Goal: Entertainment & Leisure: Consume media (video, audio)

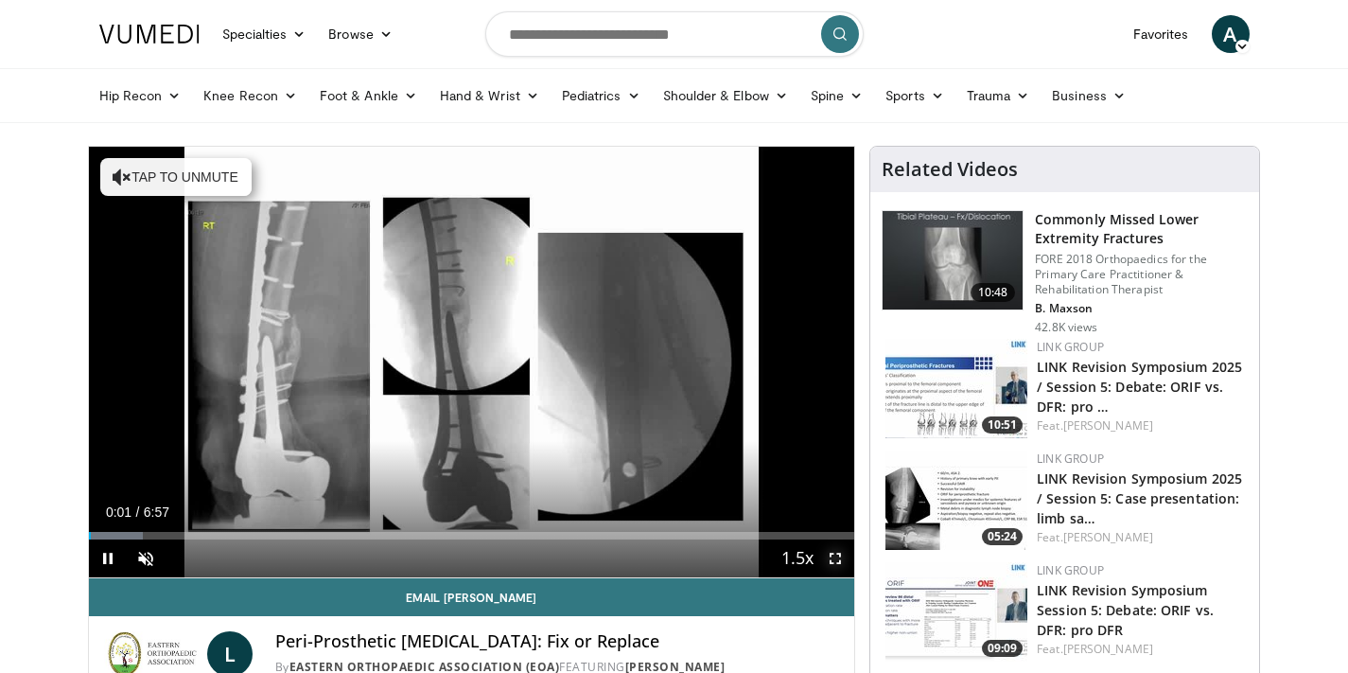
click at [840, 566] on span "Video Player" at bounding box center [835, 558] width 38 height 38
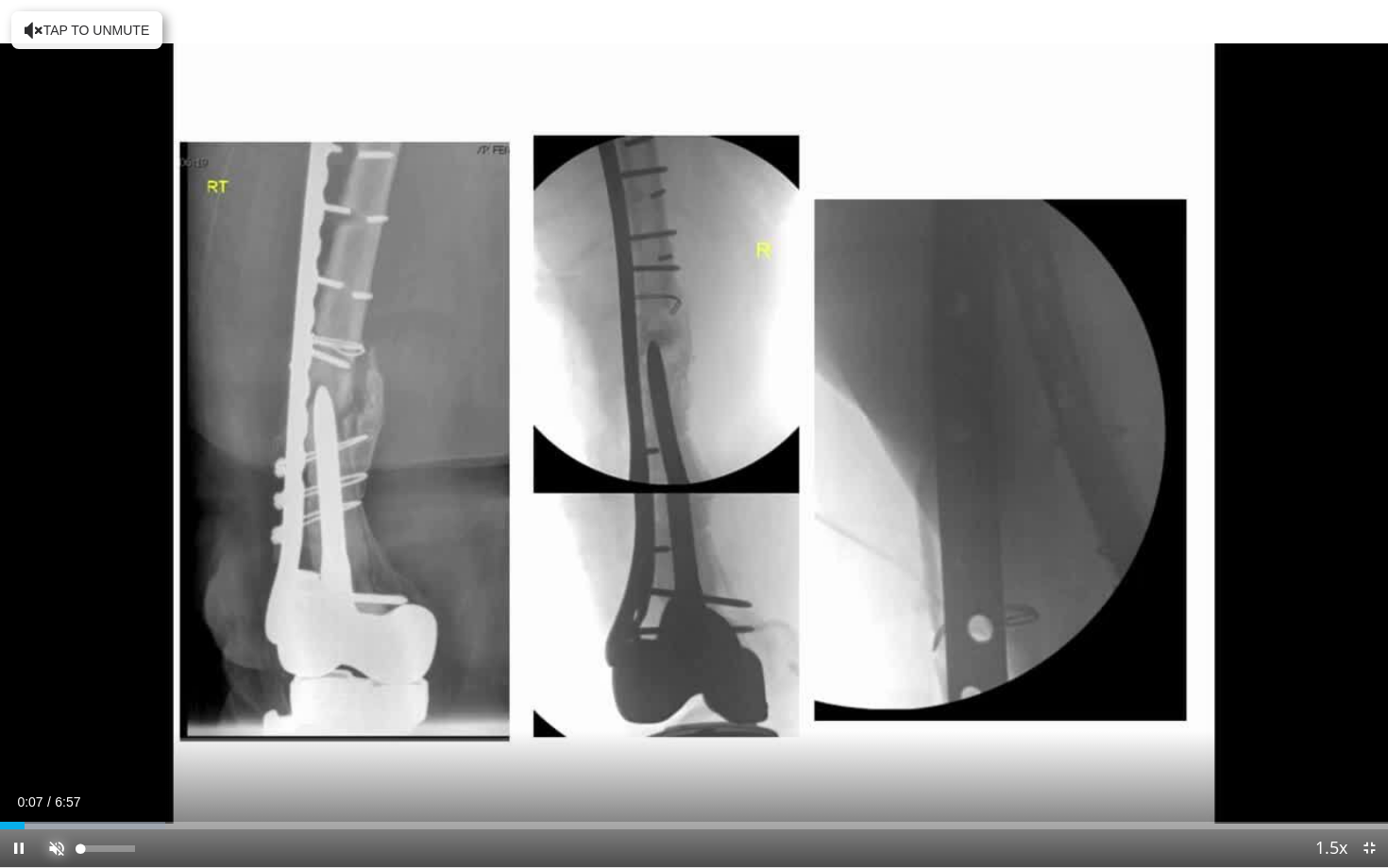
click at [53, 670] on span "Video Player" at bounding box center [57, 848] width 38 height 38
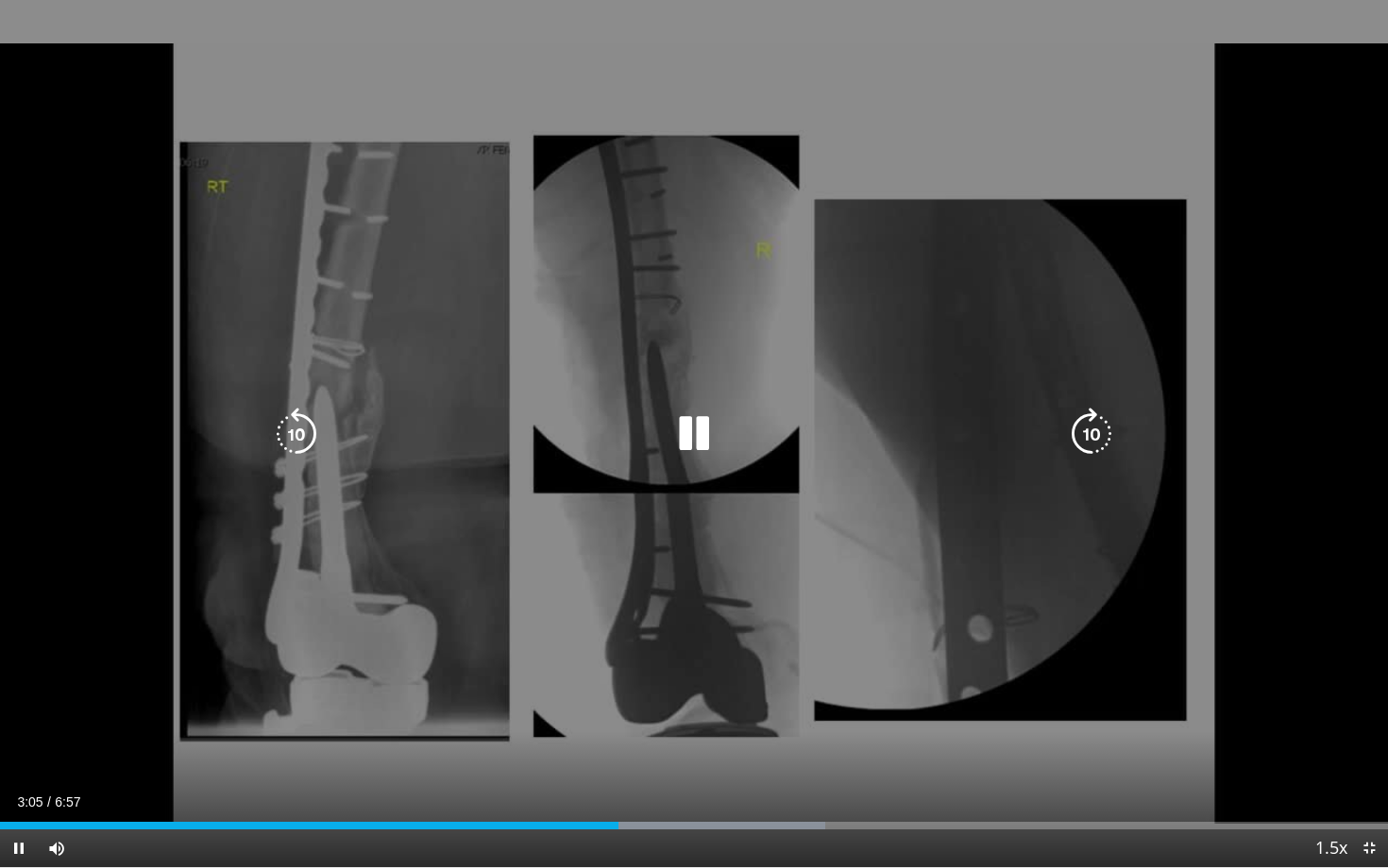
click at [141, 460] on div "10 seconds Tap to unmute" at bounding box center [694, 433] width 1388 height 867
click at [141, 470] on div "10 seconds Tap to unmute" at bounding box center [694, 433] width 1388 height 867
click at [232, 507] on div "10 seconds Tap to unmute" at bounding box center [694, 433] width 1388 height 867
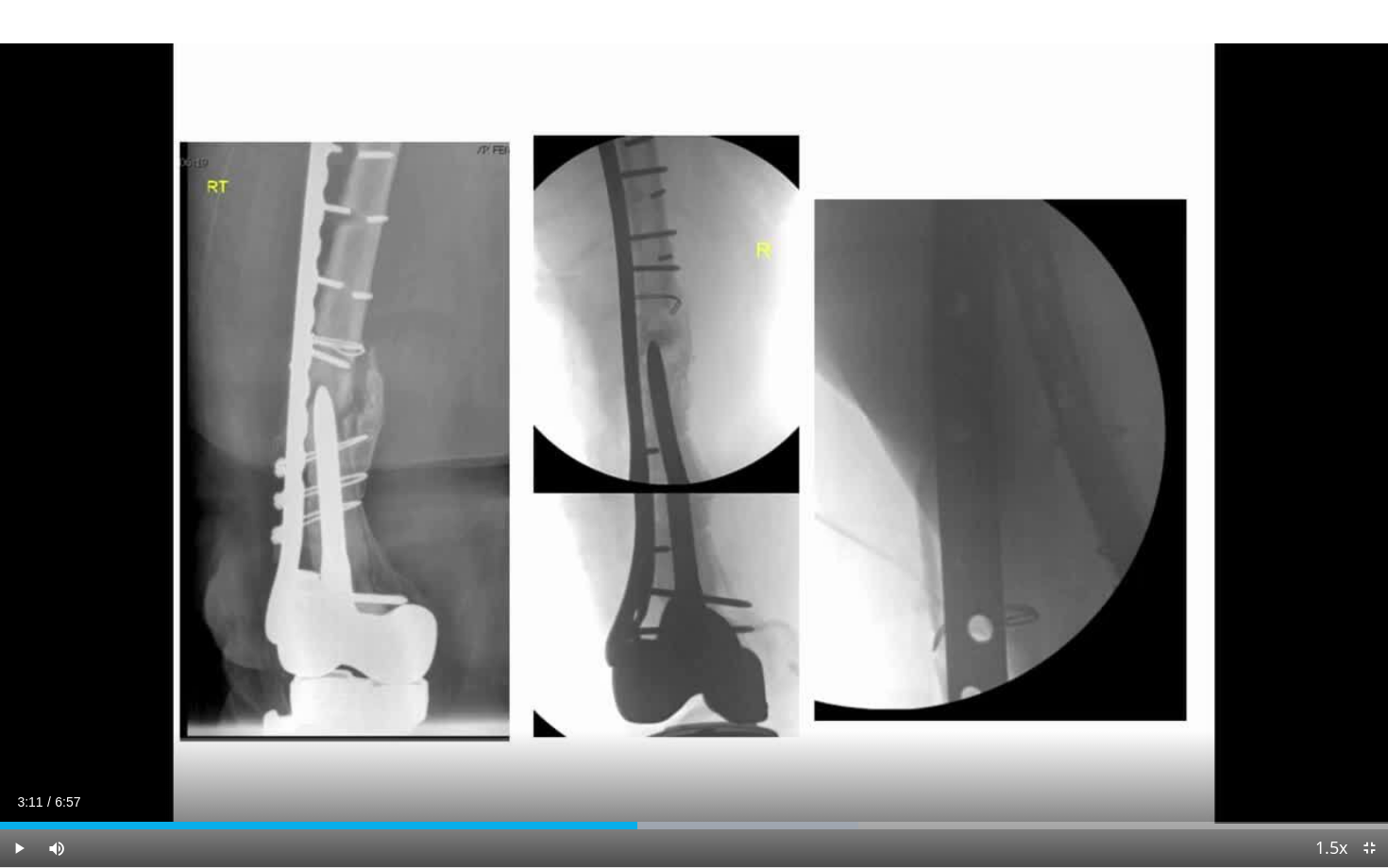
click at [232, 507] on div "10 seconds Tap to unmute" at bounding box center [694, 433] width 1388 height 867
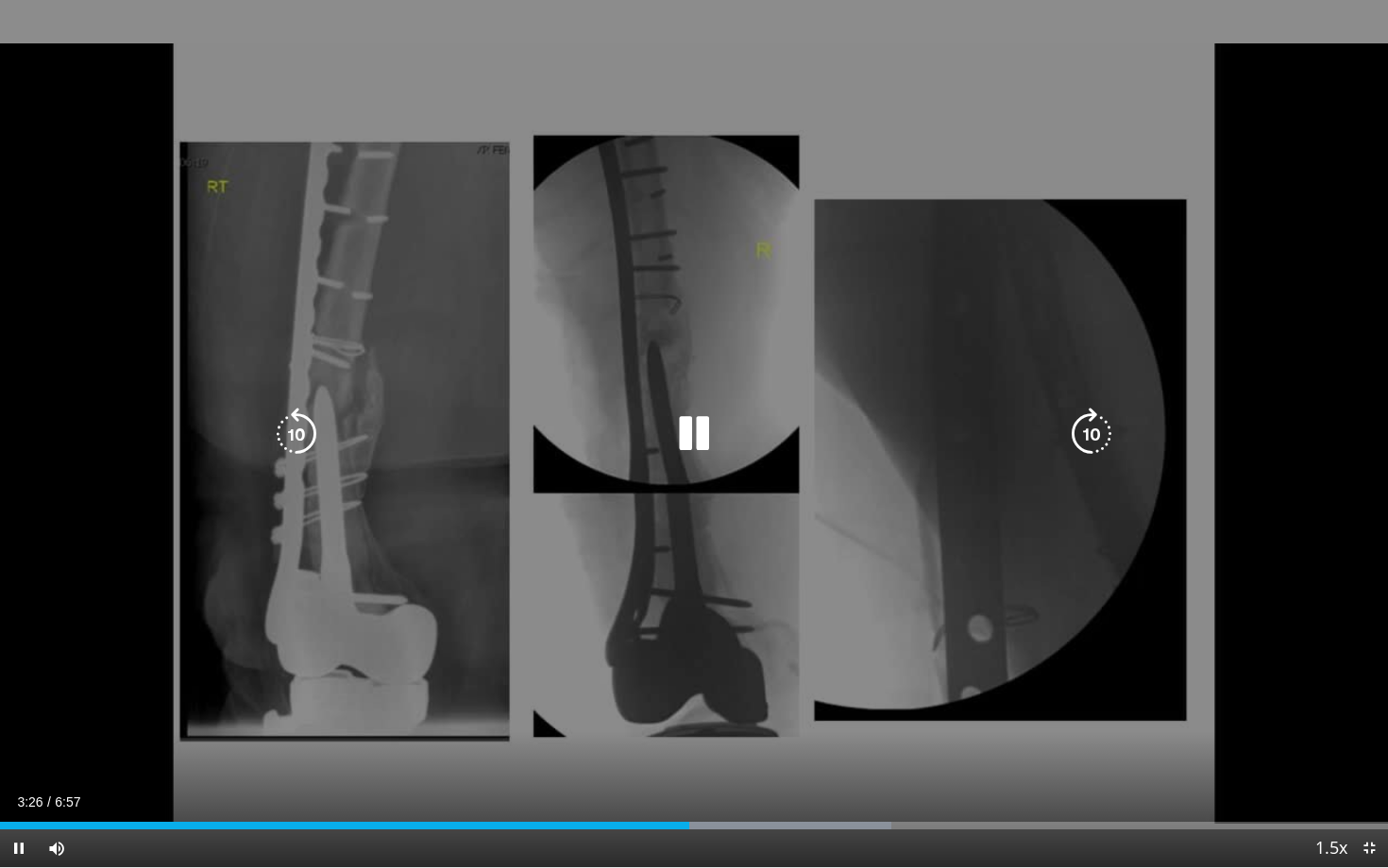
click at [382, 544] on div "10 seconds Tap to unmute" at bounding box center [694, 433] width 1388 height 867
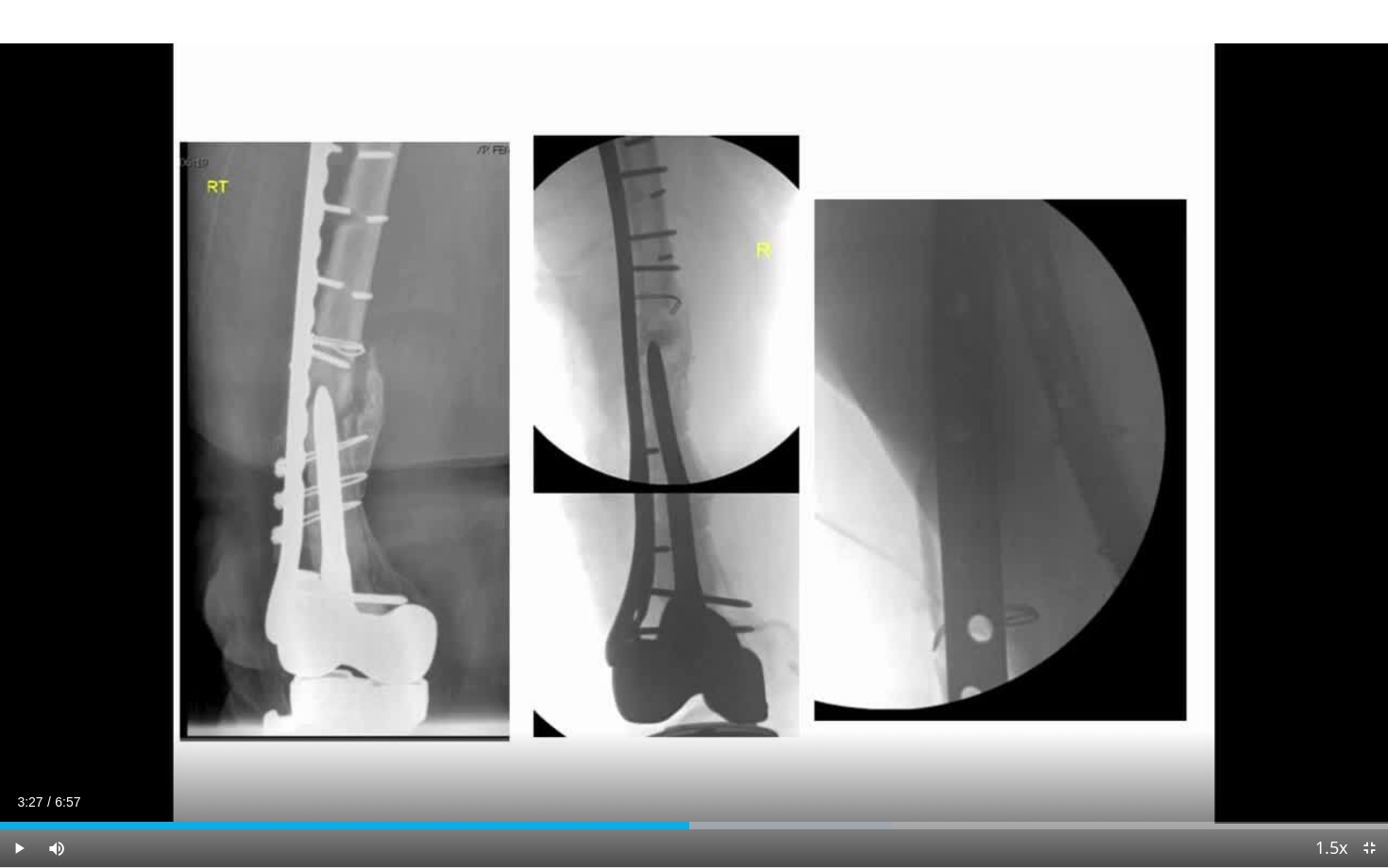
click at [382, 544] on div "10 seconds Tap to unmute" at bounding box center [694, 433] width 1388 height 867
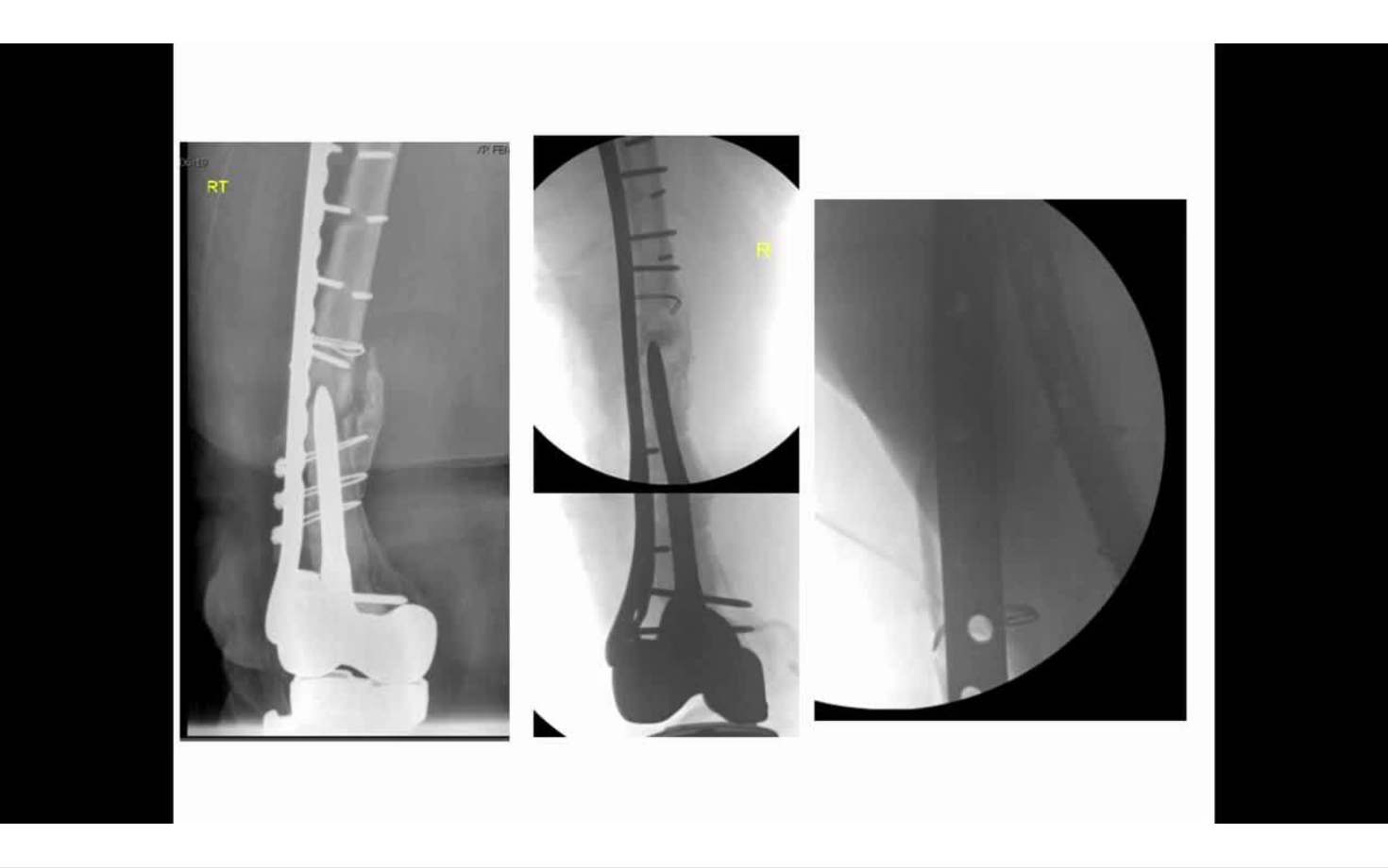
click at [695, 670] on div "10 seconds Tap to unmute" at bounding box center [694, 433] width 1388 height 867
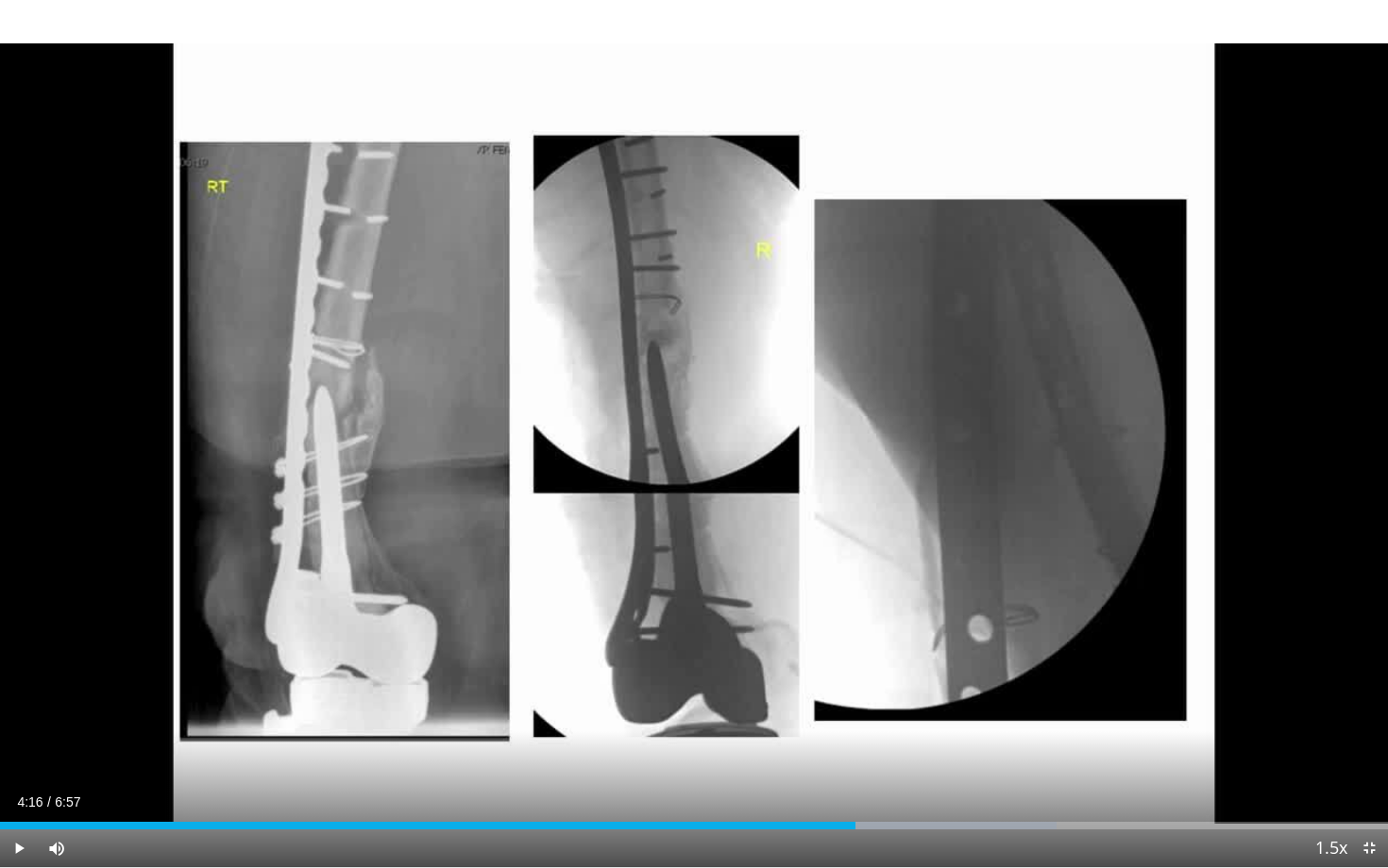
click at [695, 670] on div "10 seconds Tap to unmute" at bounding box center [694, 433] width 1388 height 867
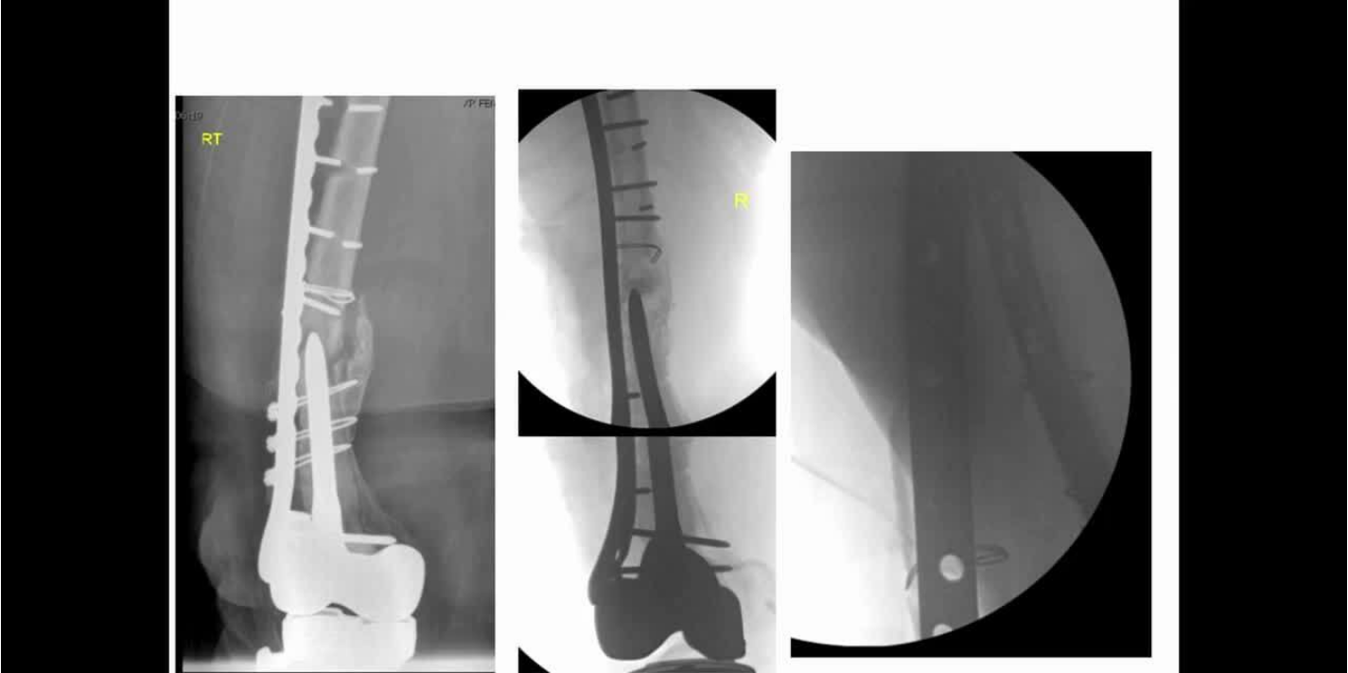
scroll to position [17, 0]
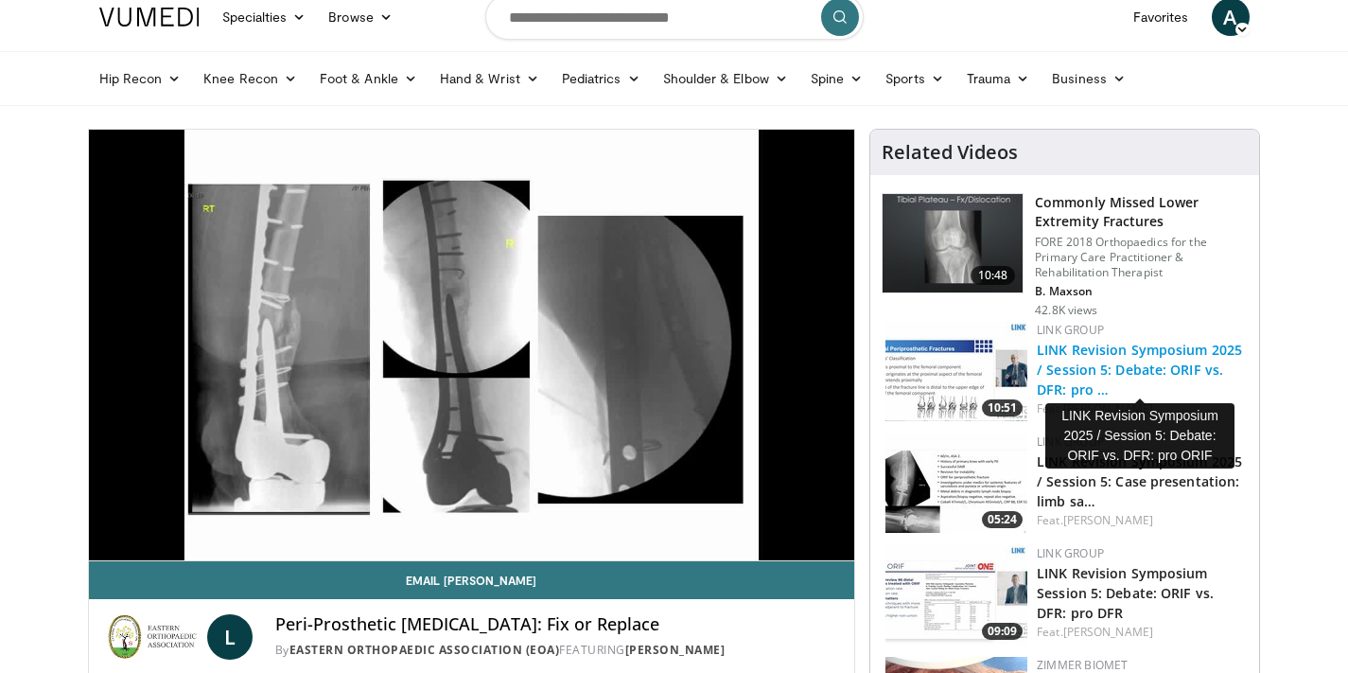
click at [1128, 364] on link "LINK Revision Symposium 2025 / Session 5: Debate: ORIF vs. DFR: pro …" at bounding box center [1139, 370] width 205 height 58
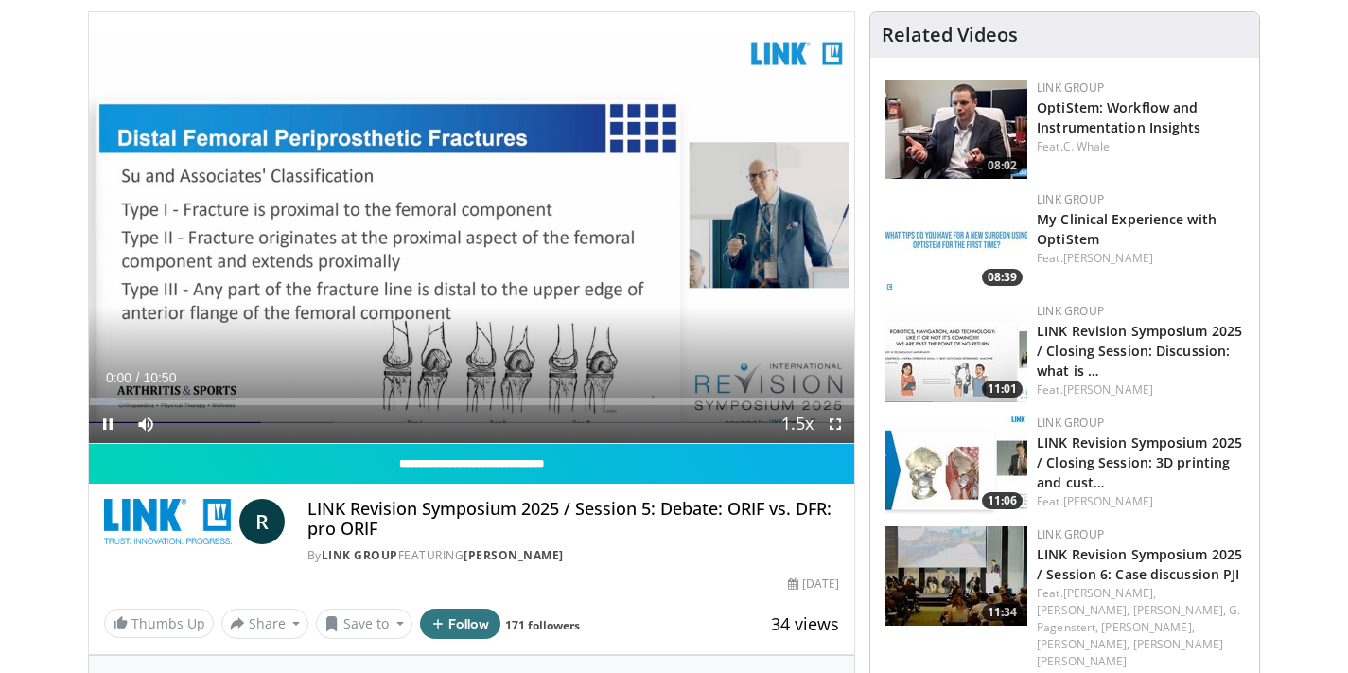
scroll to position [139, 0]
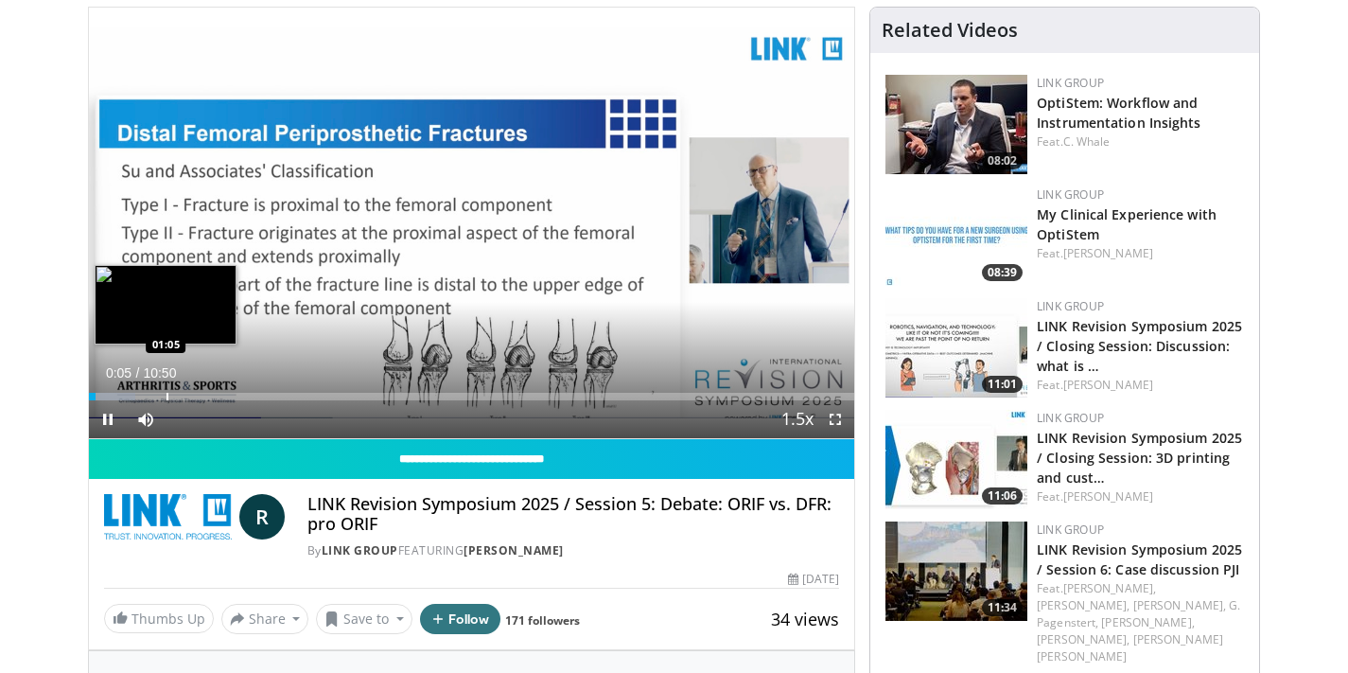
click at [166, 394] on div "Progress Bar" at bounding box center [167, 397] width 2 height 8
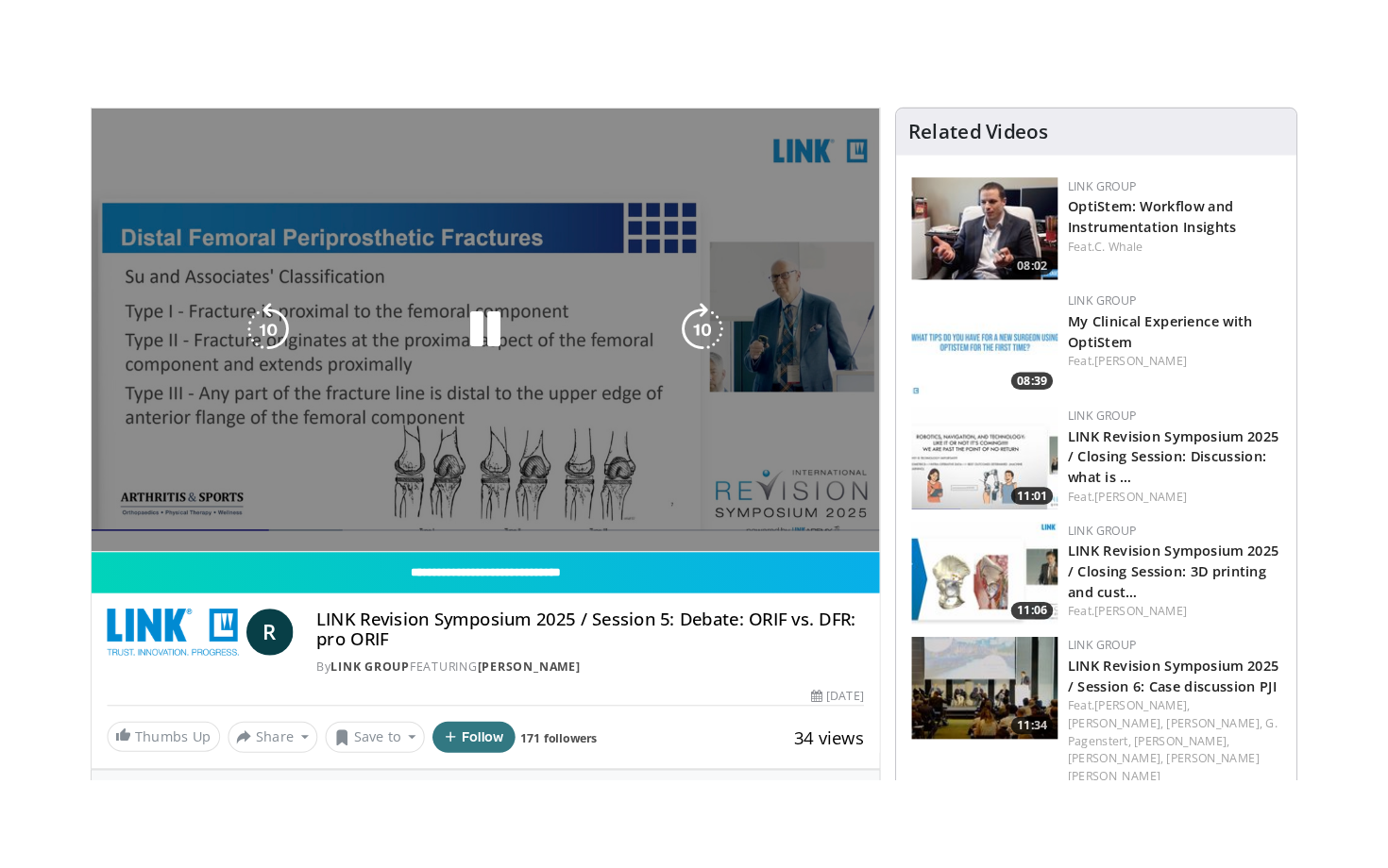
scroll to position [148, 0]
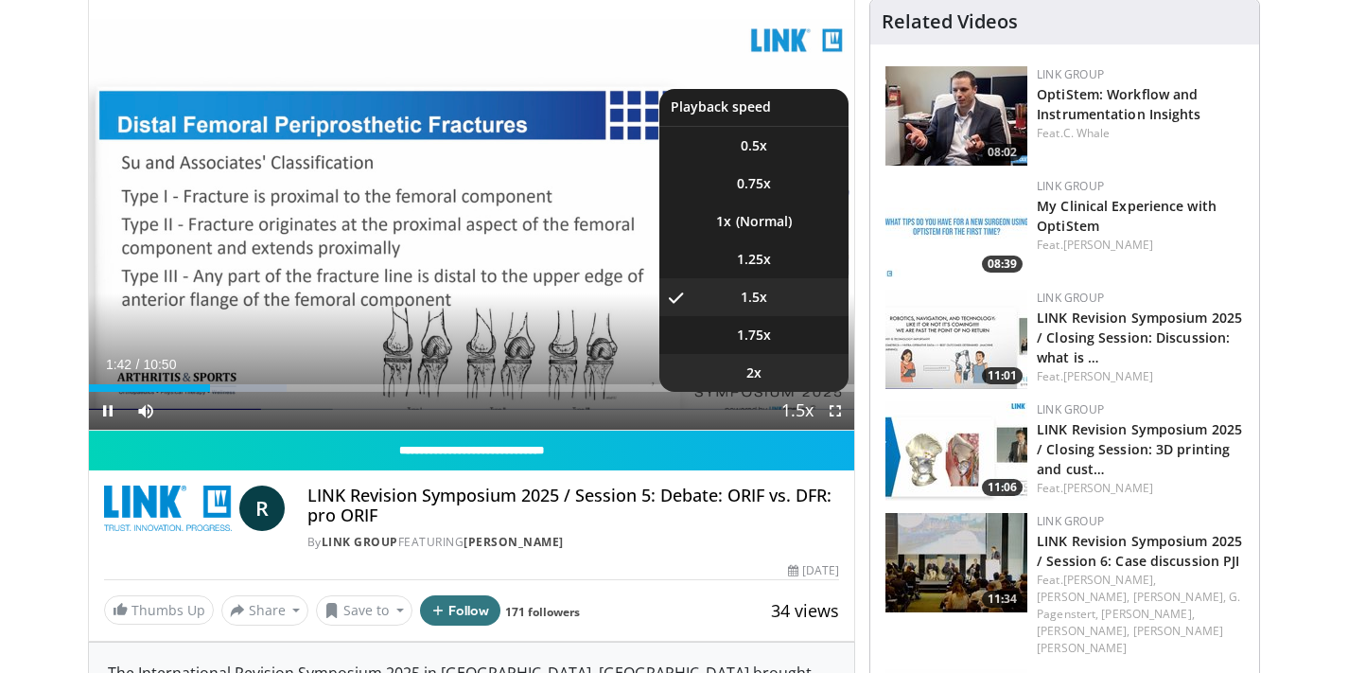
click at [788, 375] on li "2x" at bounding box center [753, 373] width 189 height 38
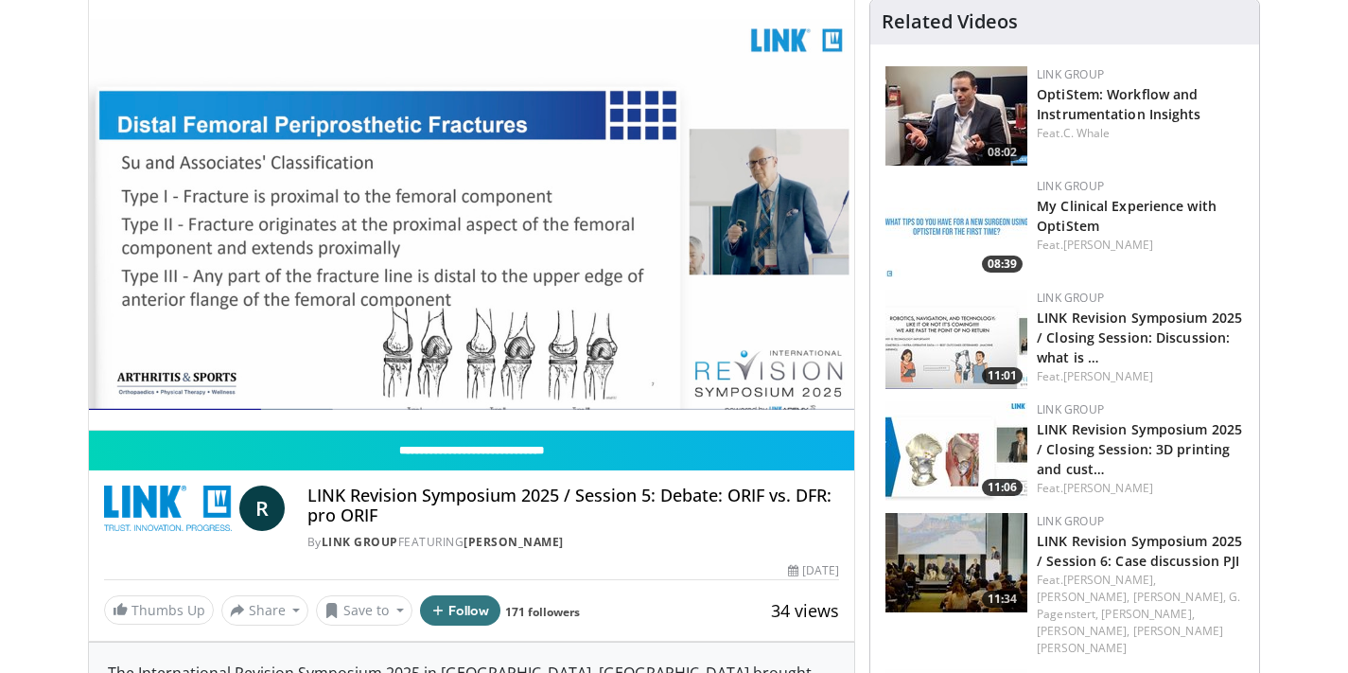
click at [835, 407] on video-js "**********" at bounding box center [472, 214] width 766 height 431
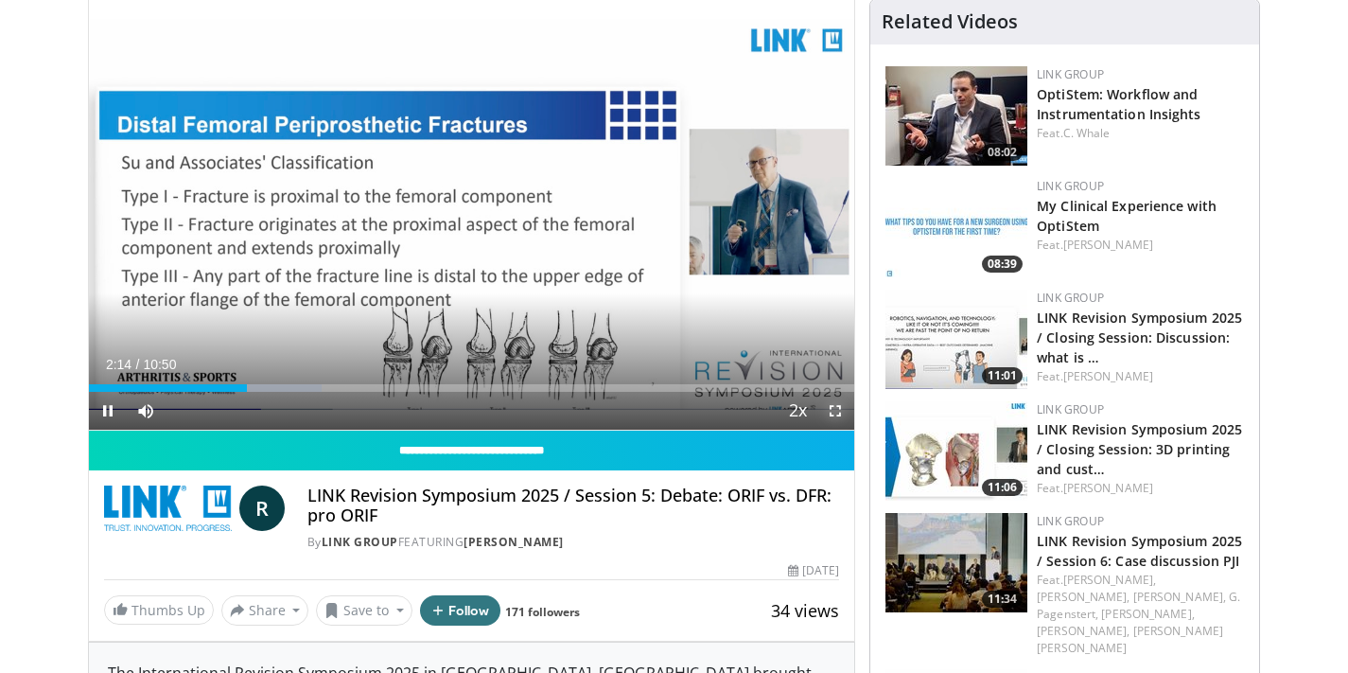
click at [838, 411] on span "Video Player" at bounding box center [835, 411] width 38 height 38
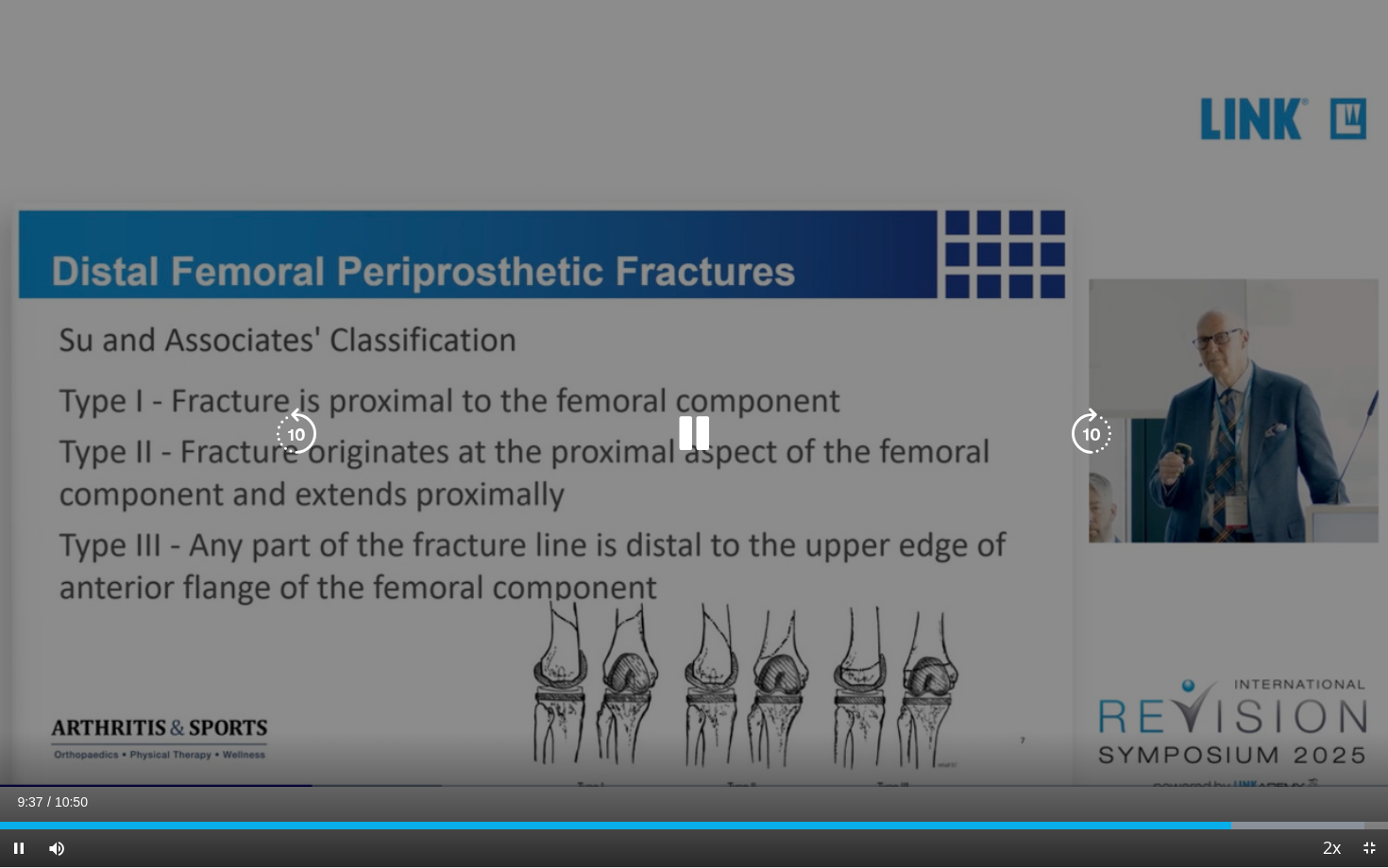
click at [945, 182] on div "10 seconds Tap to unmute" at bounding box center [694, 433] width 1388 height 867
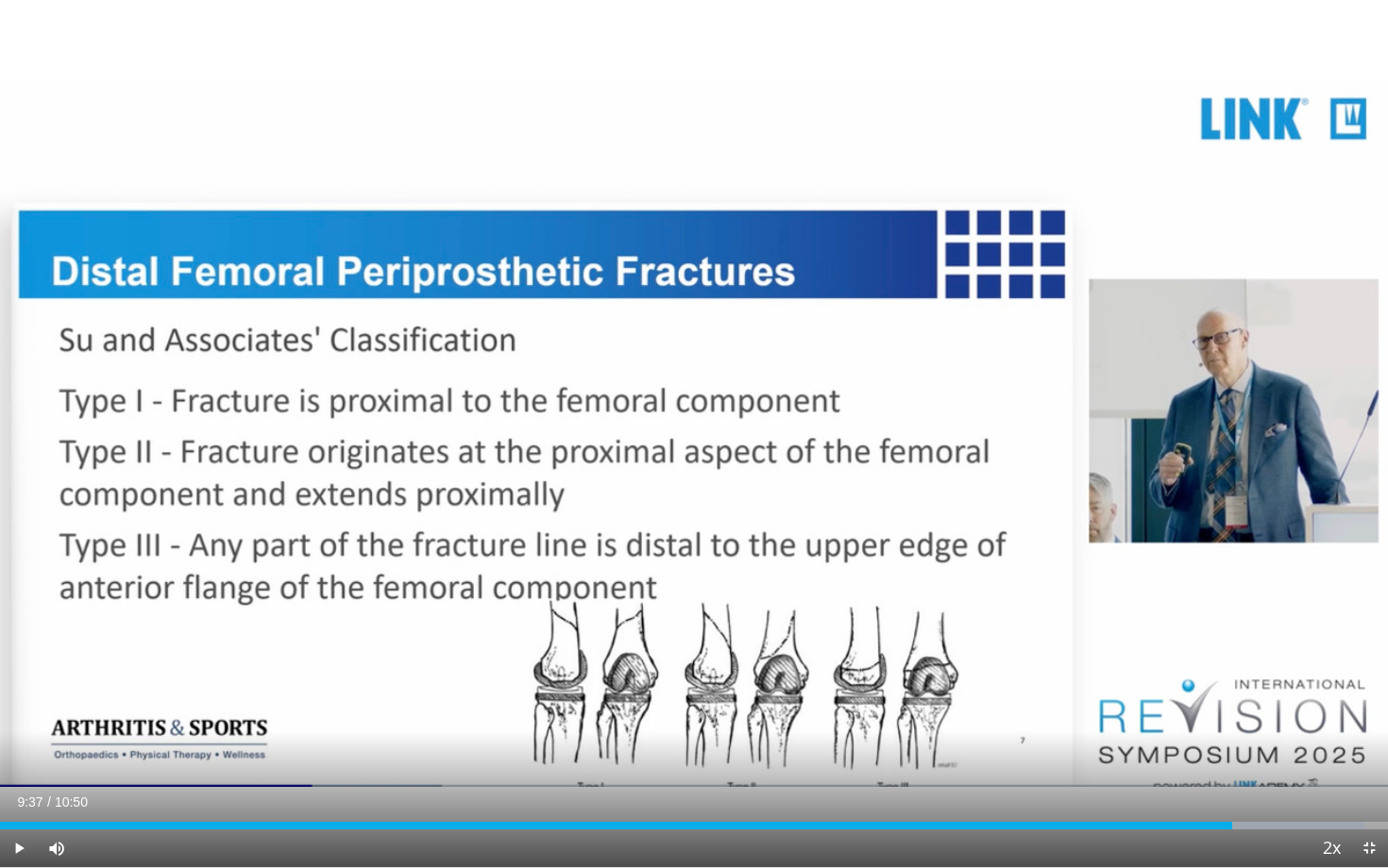
click at [945, 182] on div "10 seconds Tap to unmute" at bounding box center [694, 433] width 1388 height 867
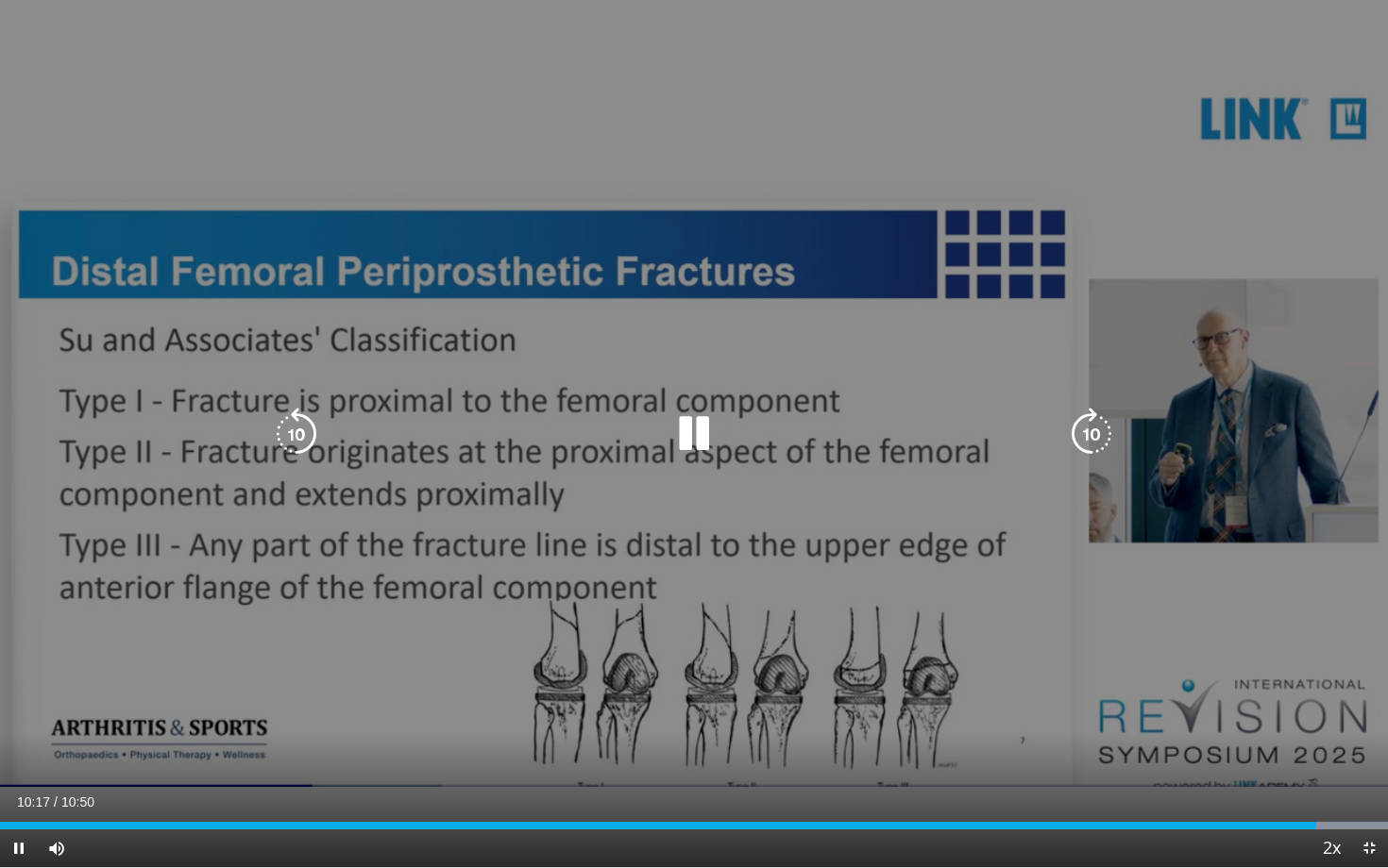
click at [945, 180] on div "10 seconds Tap to unmute" at bounding box center [694, 433] width 1388 height 867
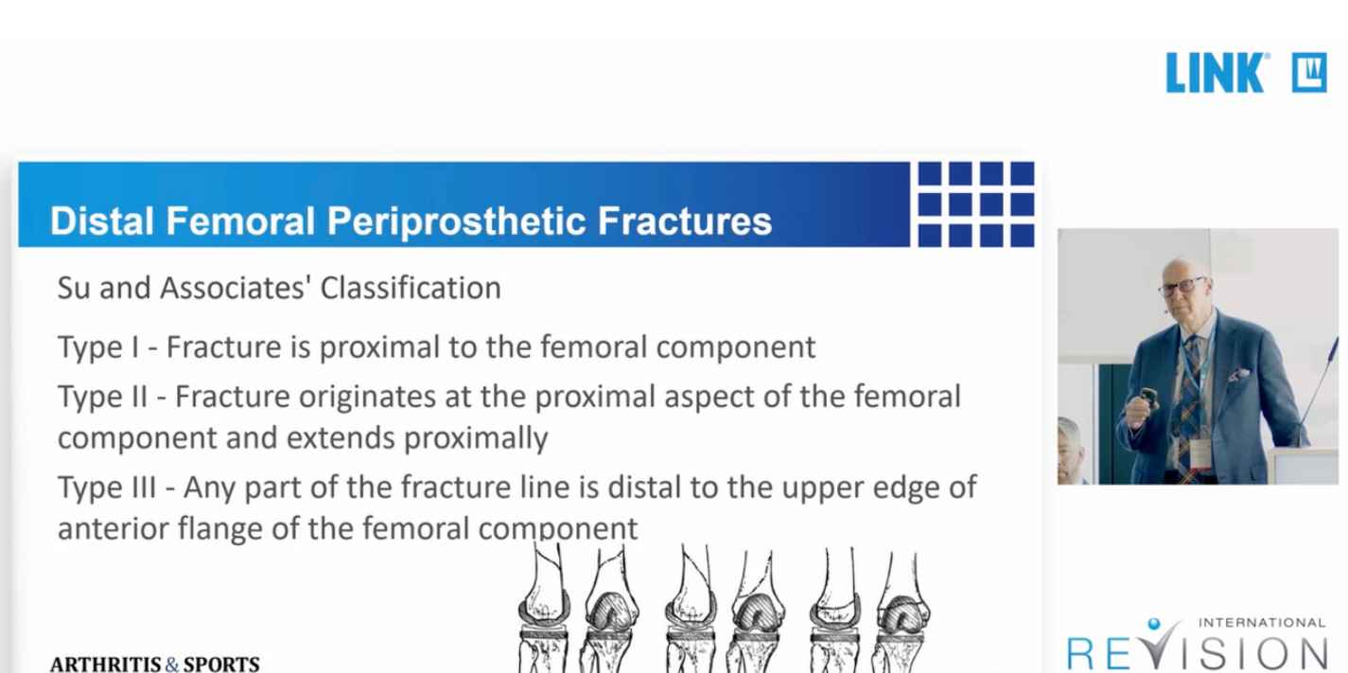
scroll to position [271, 0]
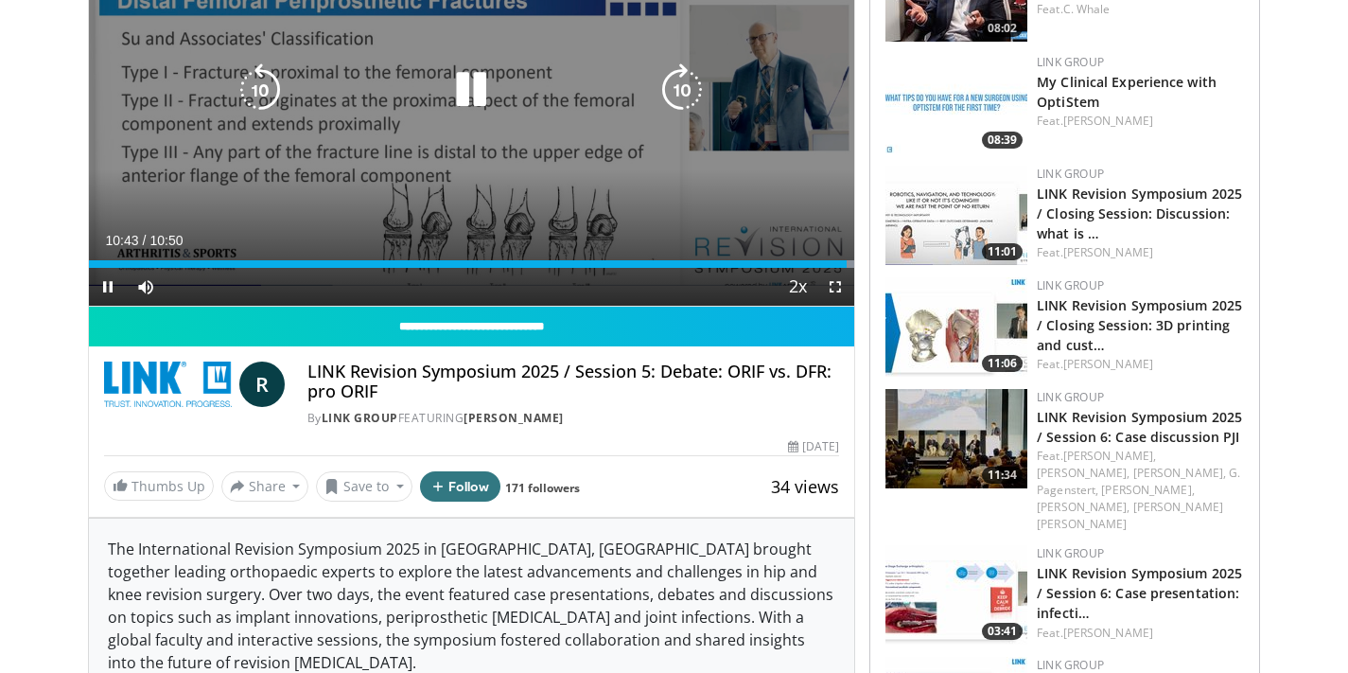
click at [684, 192] on div "10 seconds Tap to unmute" at bounding box center [472, 90] width 766 height 430
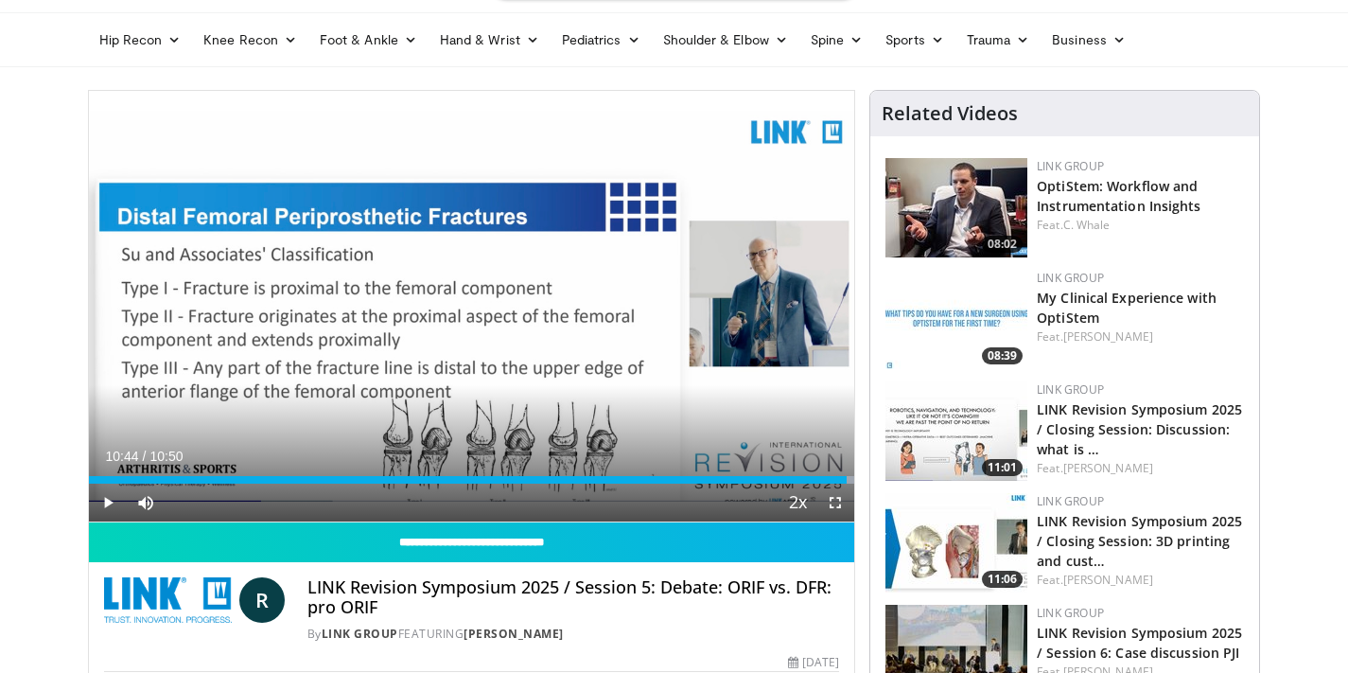
scroll to position [74, 0]
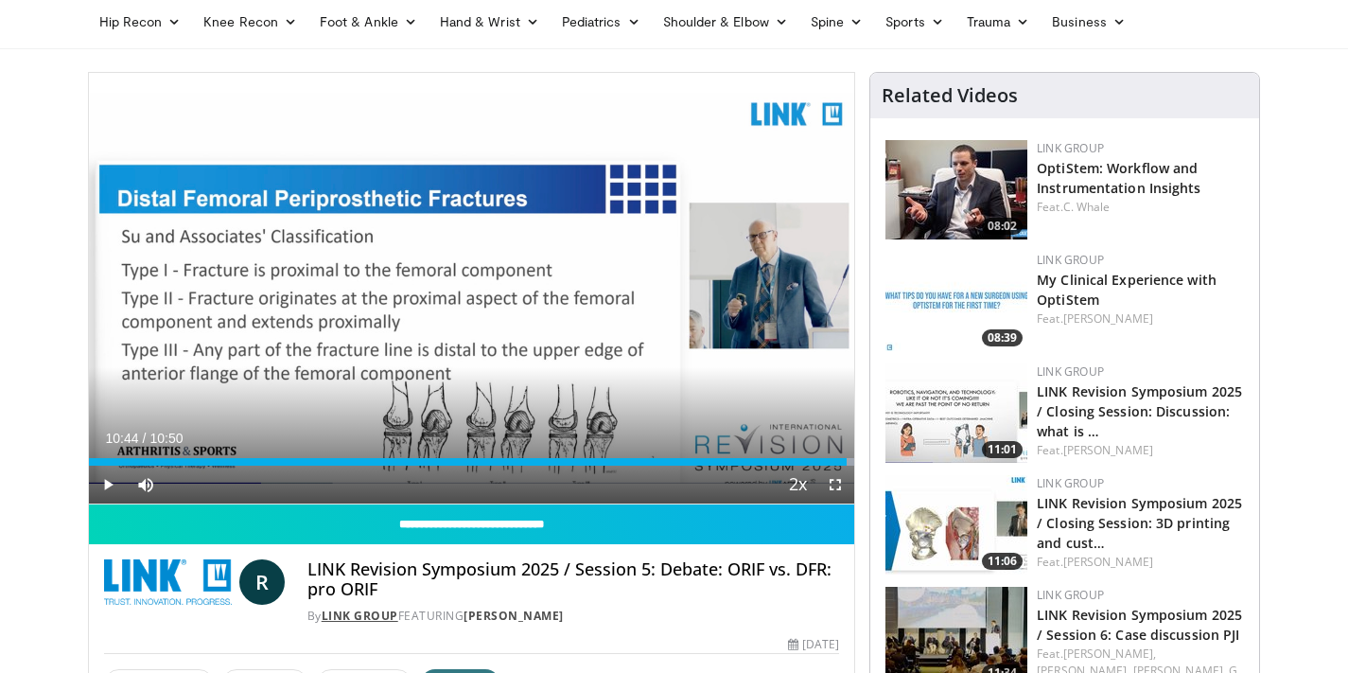
click at [376, 612] on link "LINK Group" at bounding box center [360, 615] width 77 height 16
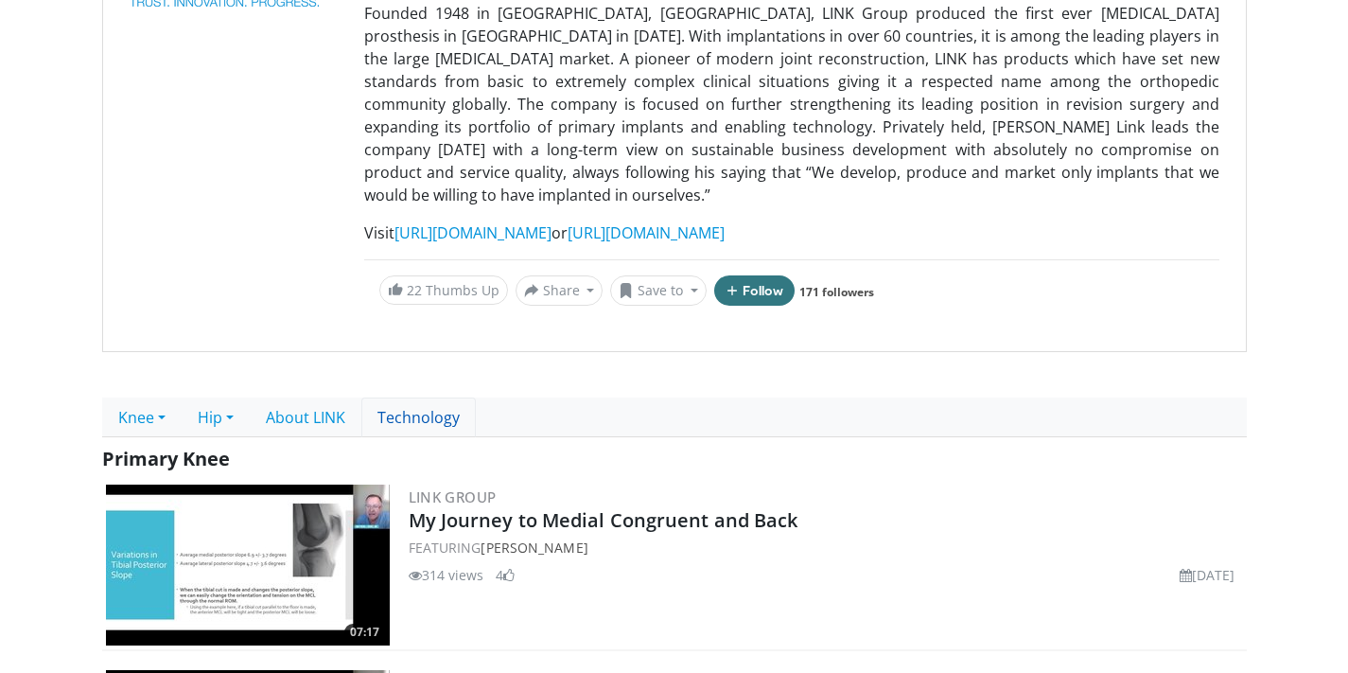
scroll to position [258, 0]
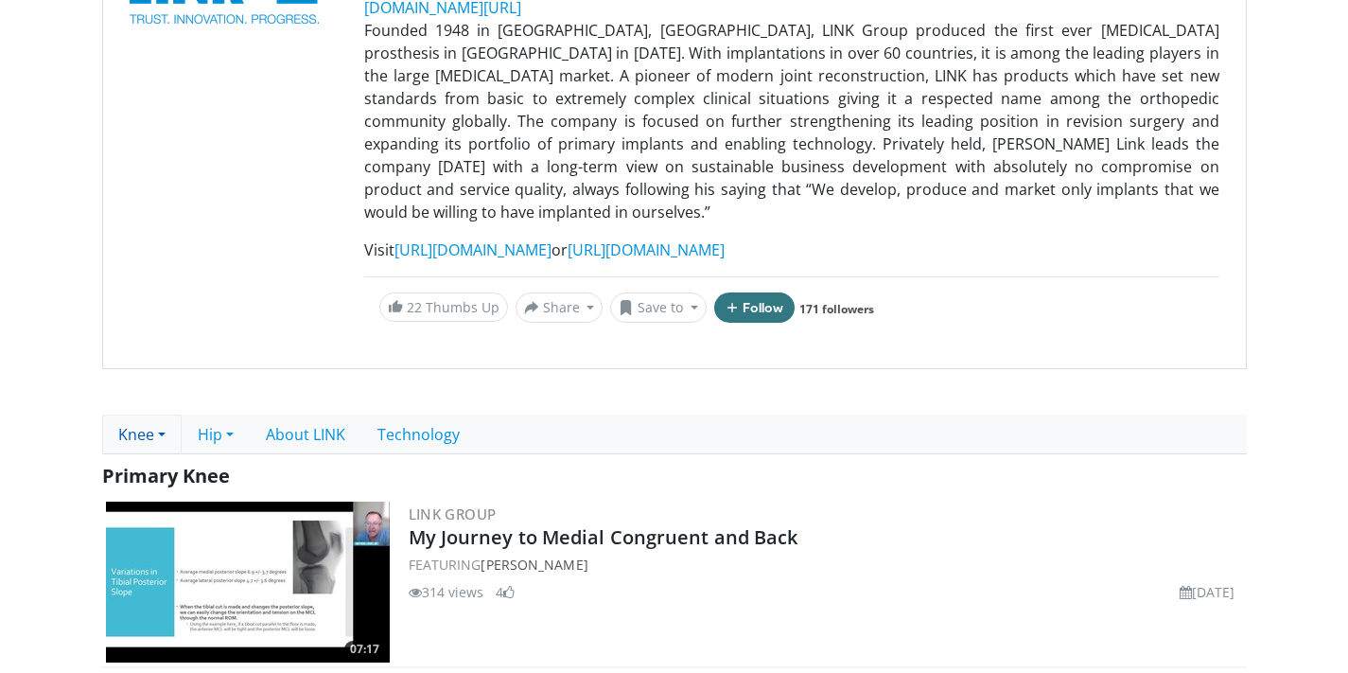
click at [159, 417] on link "Knee" at bounding box center [141, 434] width 79 height 40
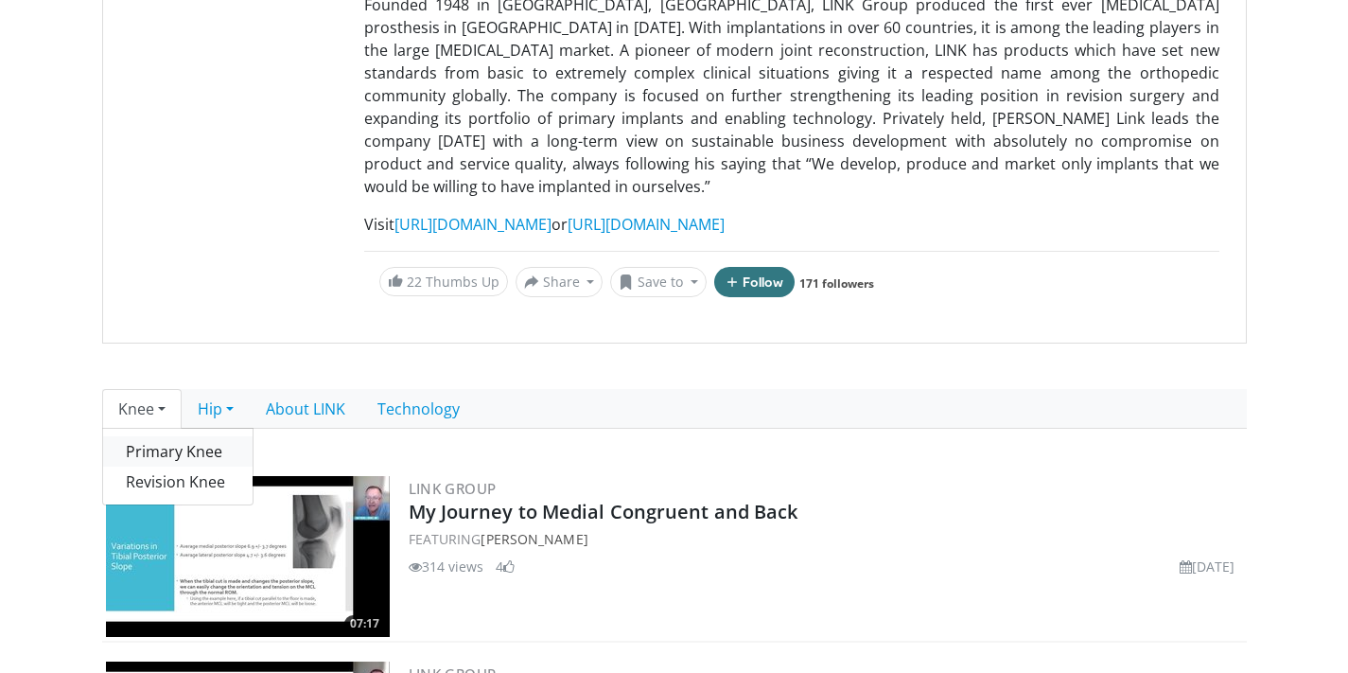
scroll to position [287, 0]
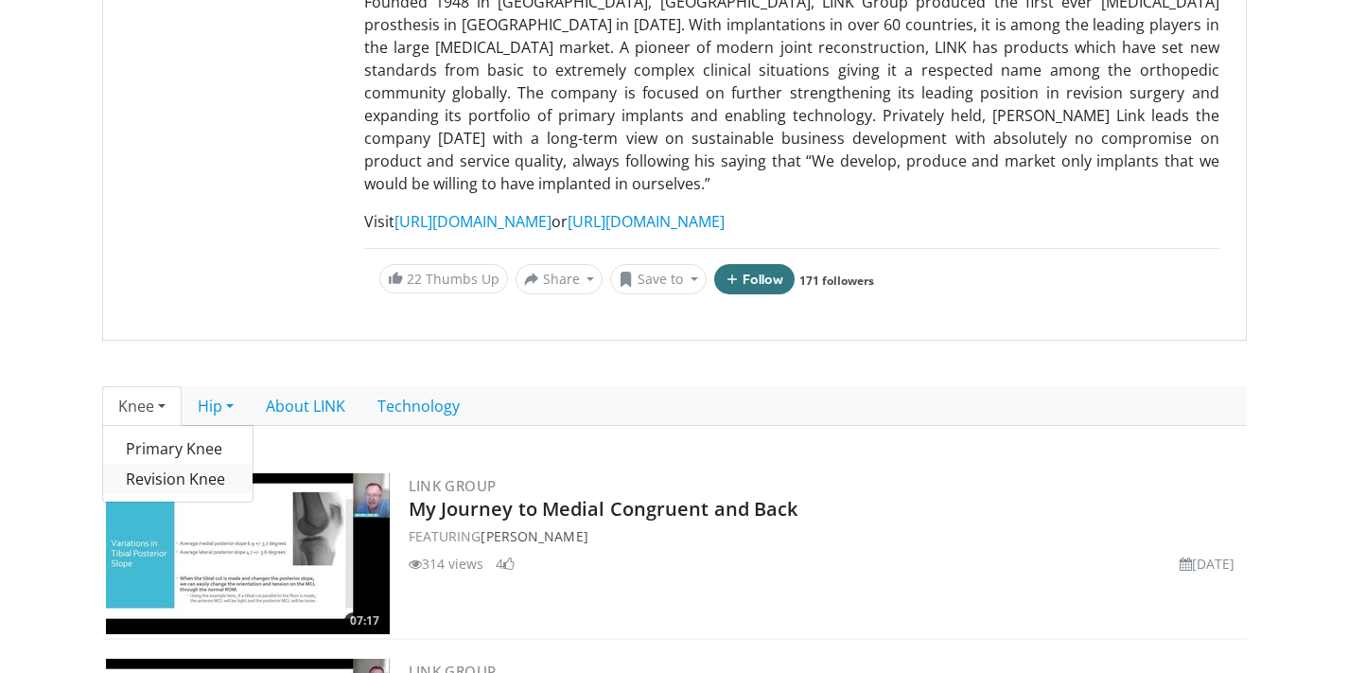
click at [166, 464] on link "Revision Knee" at bounding box center [177, 479] width 149 height 30
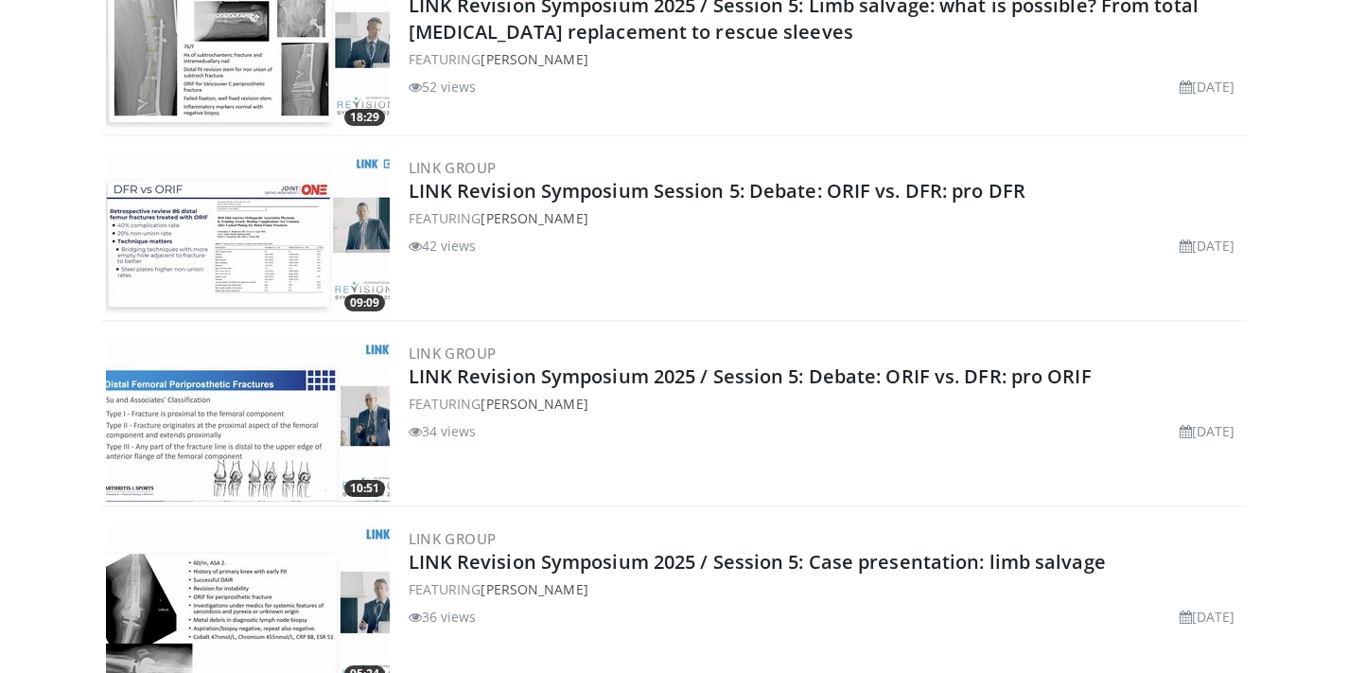
scroll to position [3403, 0]
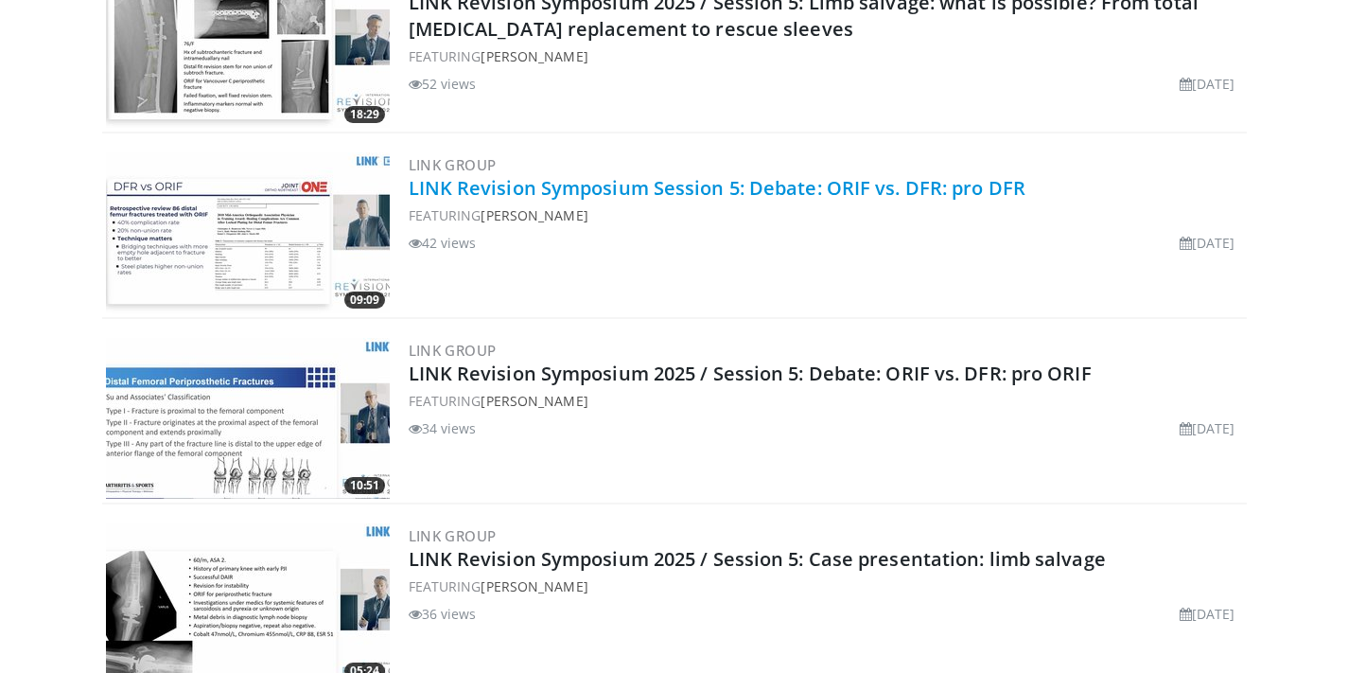
click at [542, 189] on link "LINK Revision Symposium Session 5: Debate: ORIF vs. DFR: pro DFR" at bounding box center [717, 188] width 617 height 26
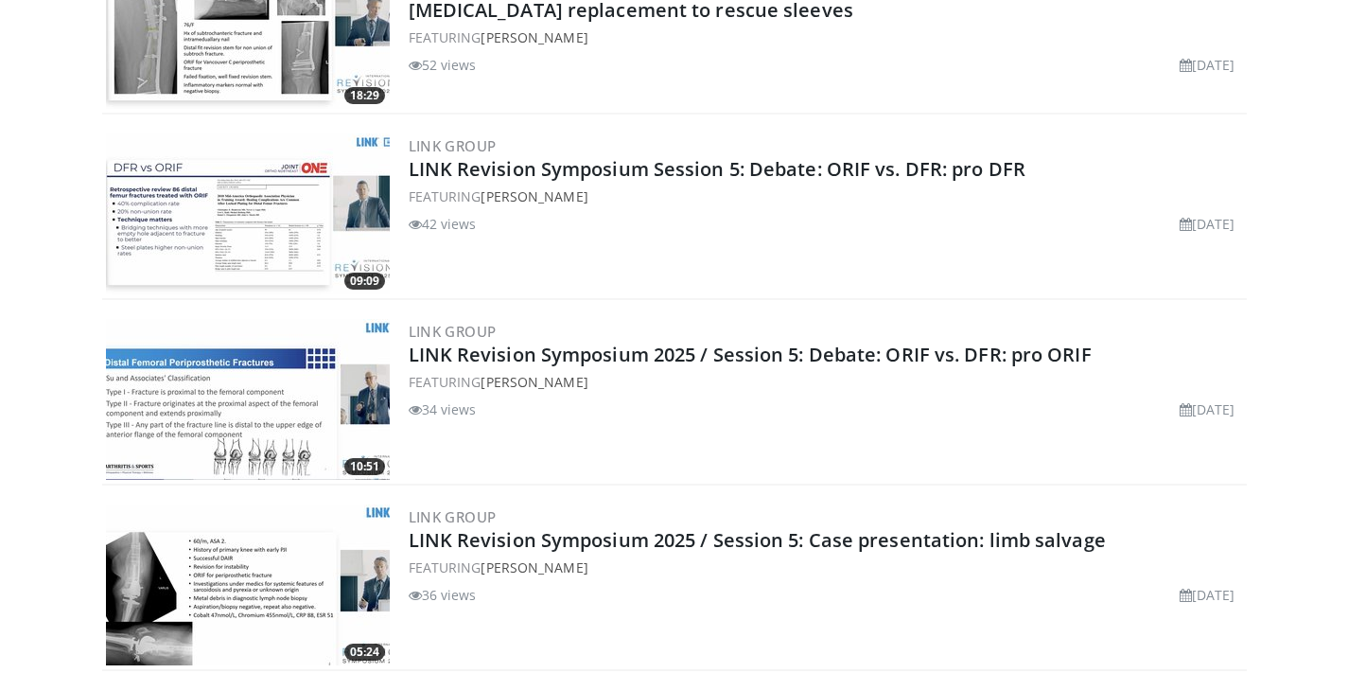
scroll to position [3428, 0]
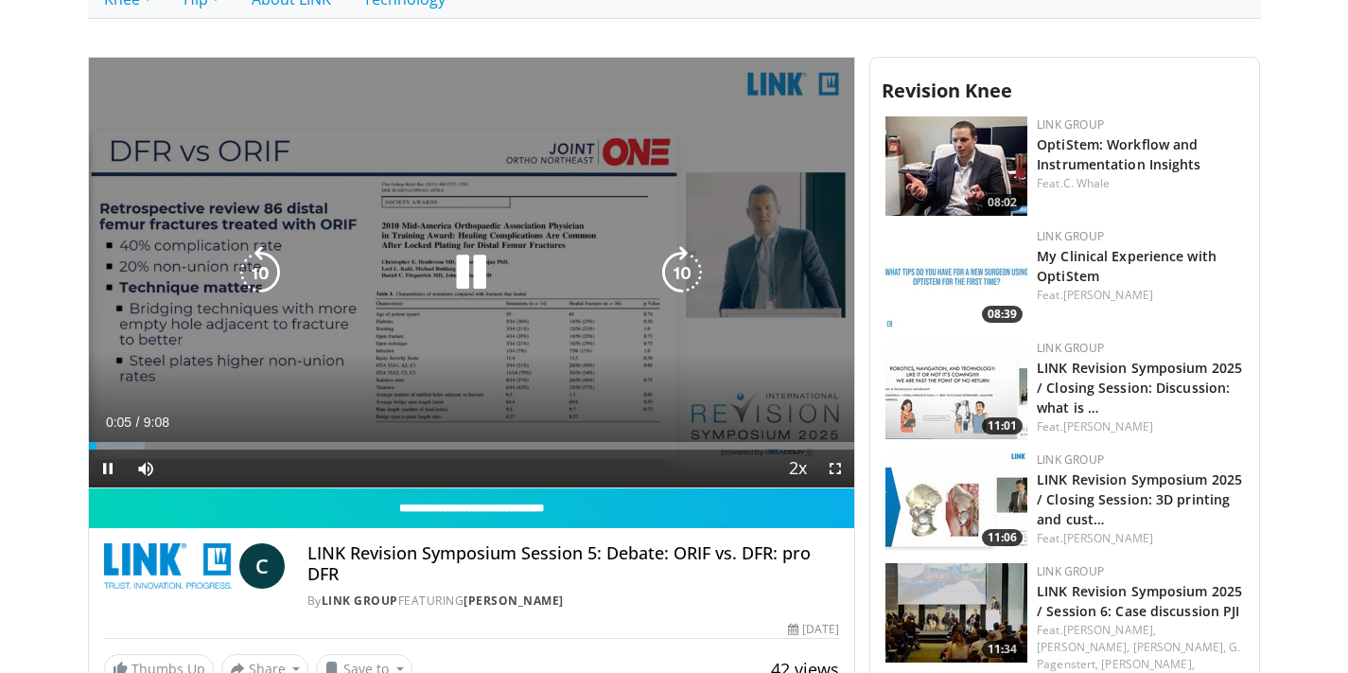
scroll to position [689, 0]
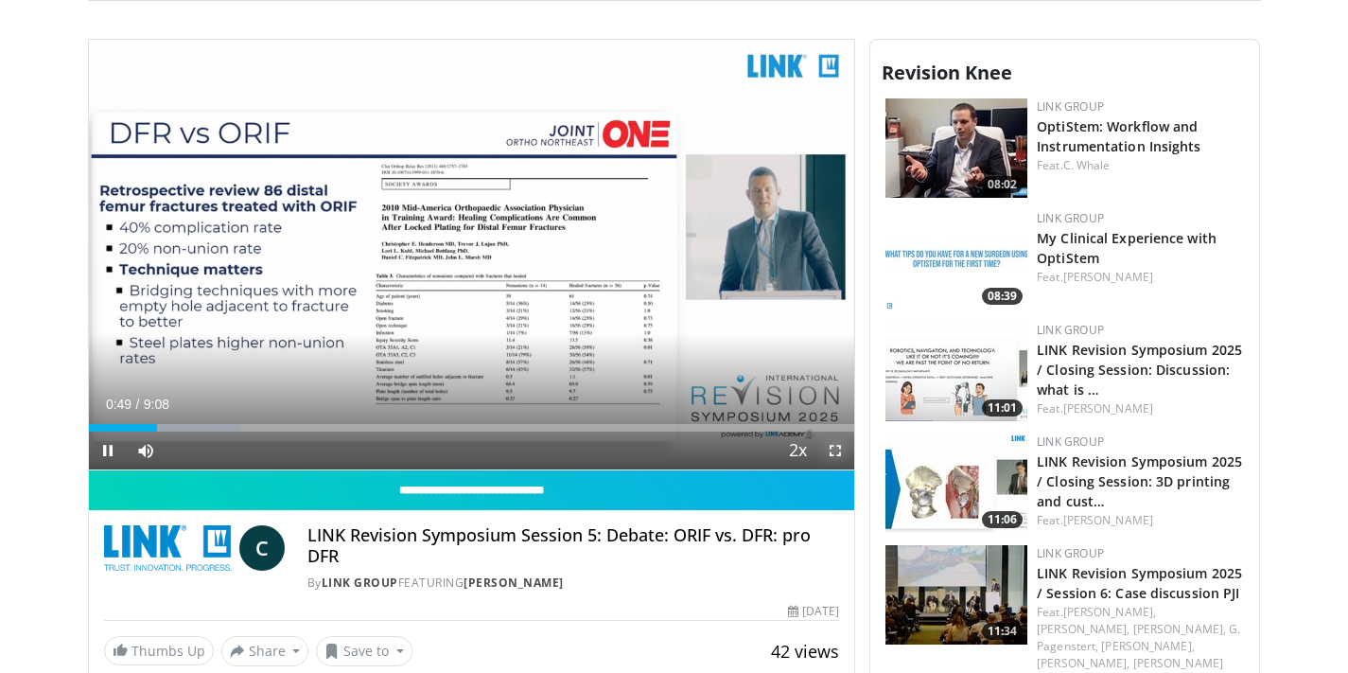
click at [832, 452] on span "Video Player" at bounding box center [835, 450] width 38 height 38
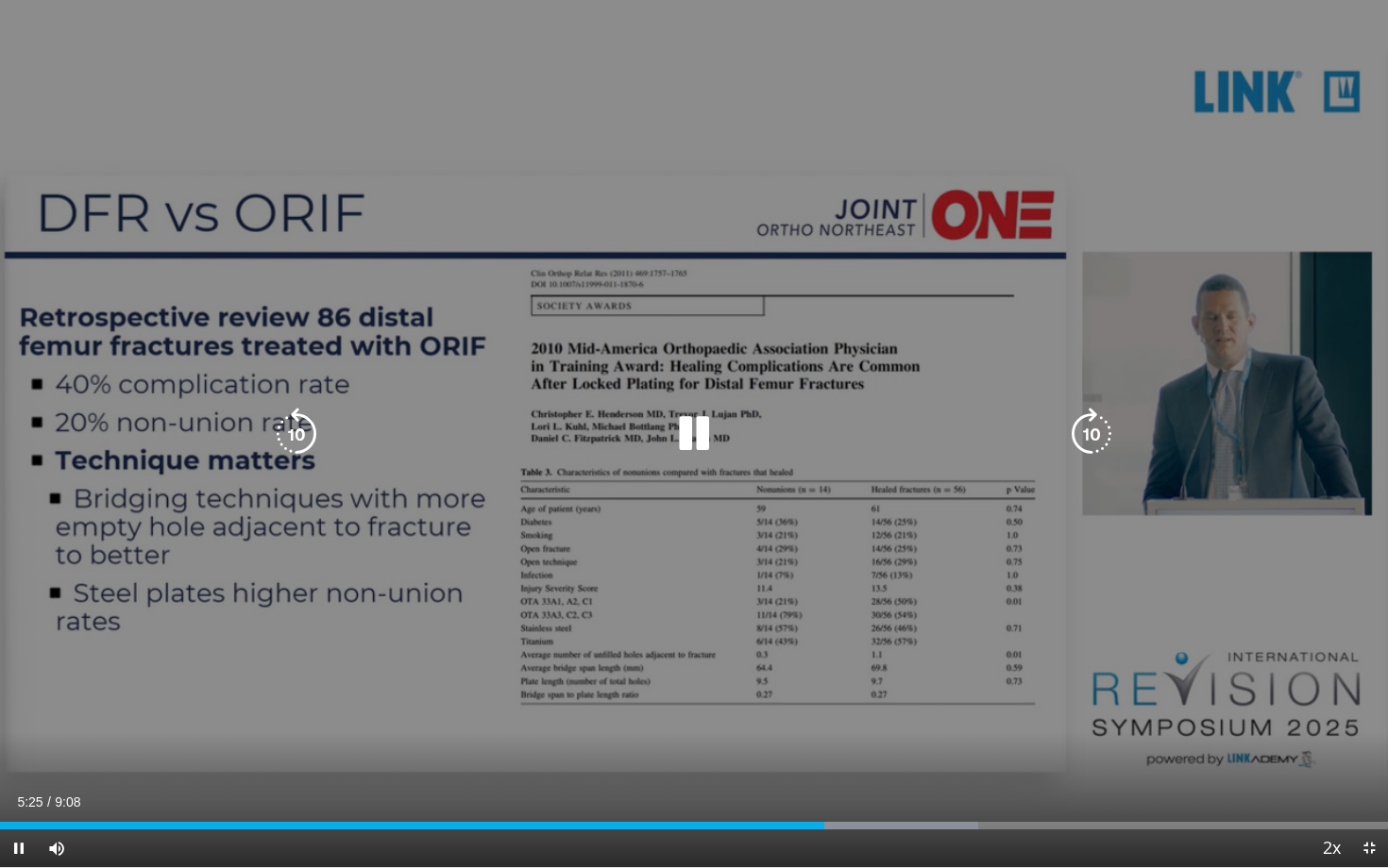
click at [823, 321] on div "10 seconds Tap to unmute" at bounding box center [694, 433] width 1388 height 867
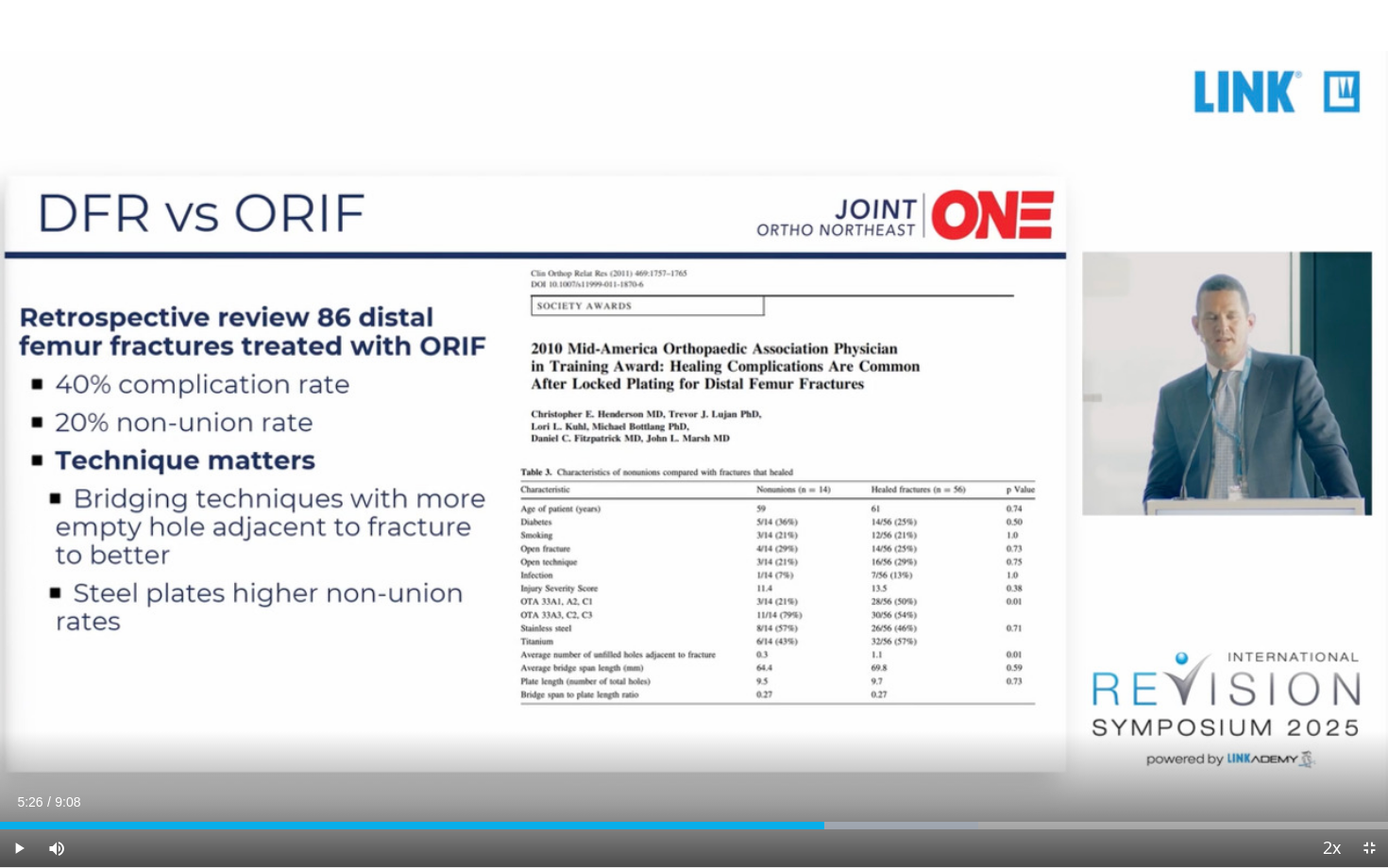
click at [823, 321] on div "10 seconds Tap to unmute" at bounding box center [694, 433] width 1388 height 867
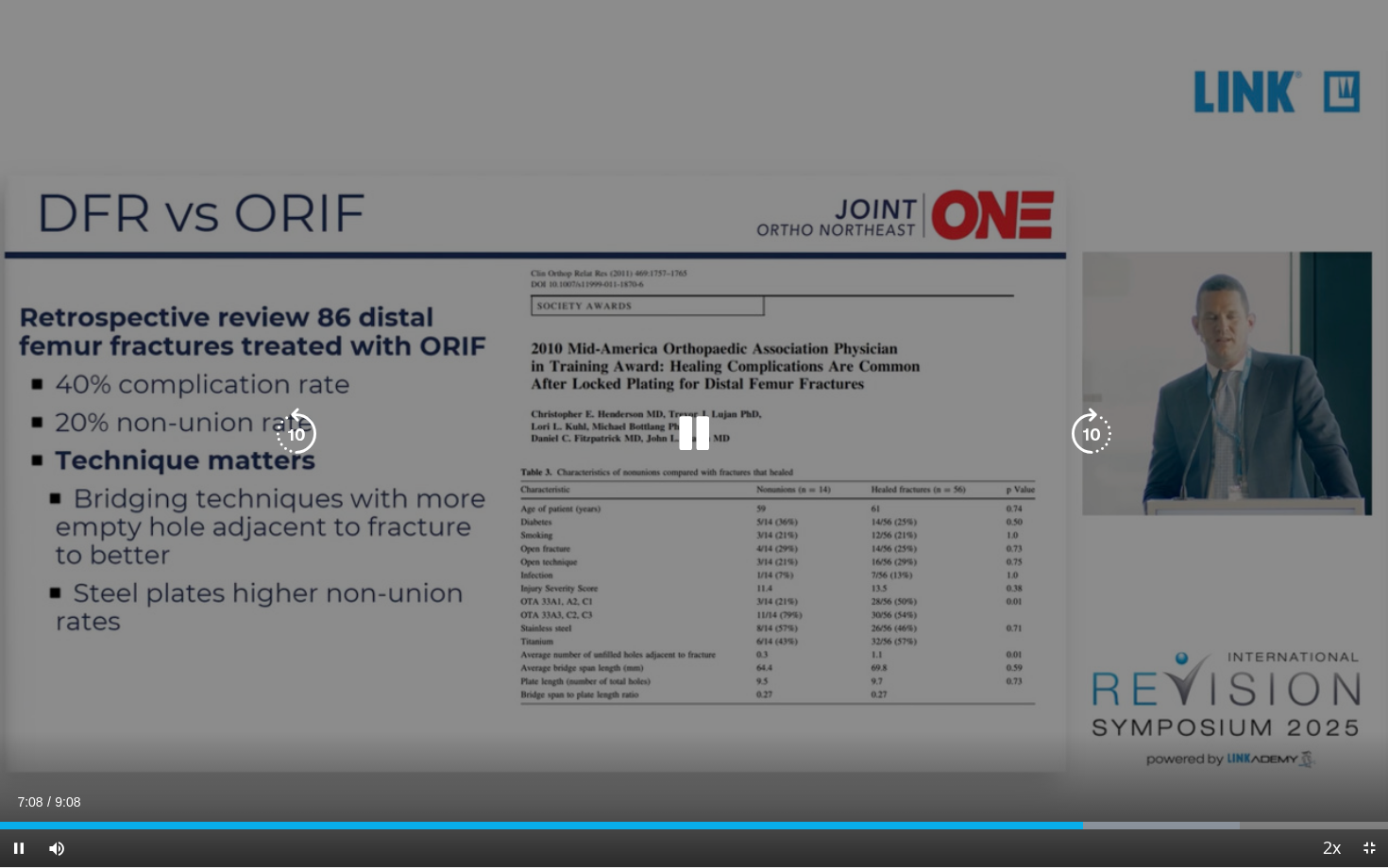
click at [310, 434] on icon "Video Player" at bounding box center [296, 434] width 53 height 53
click at [309, 435] on icon "Video Player" at bounding box center [296, 434] width 53 height 53
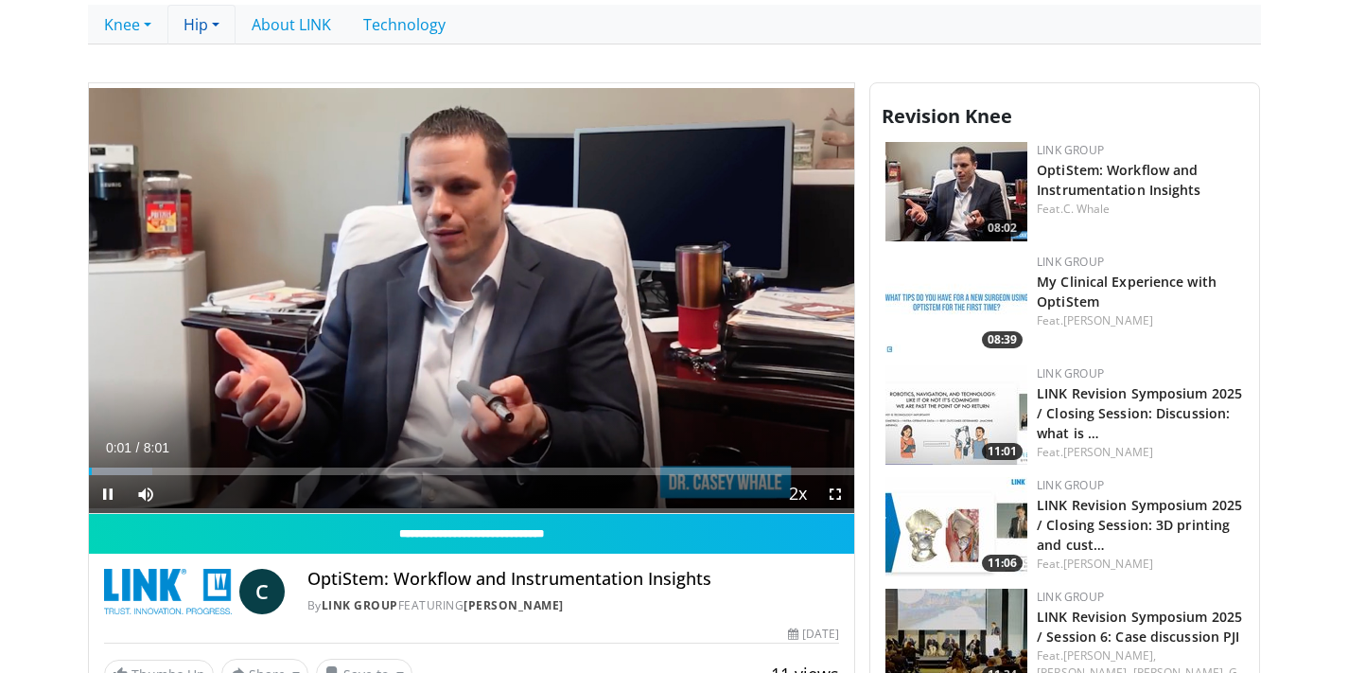
scroll to position [703, 0]
